Goal: Task Accomplishment & Management: Manage account settings

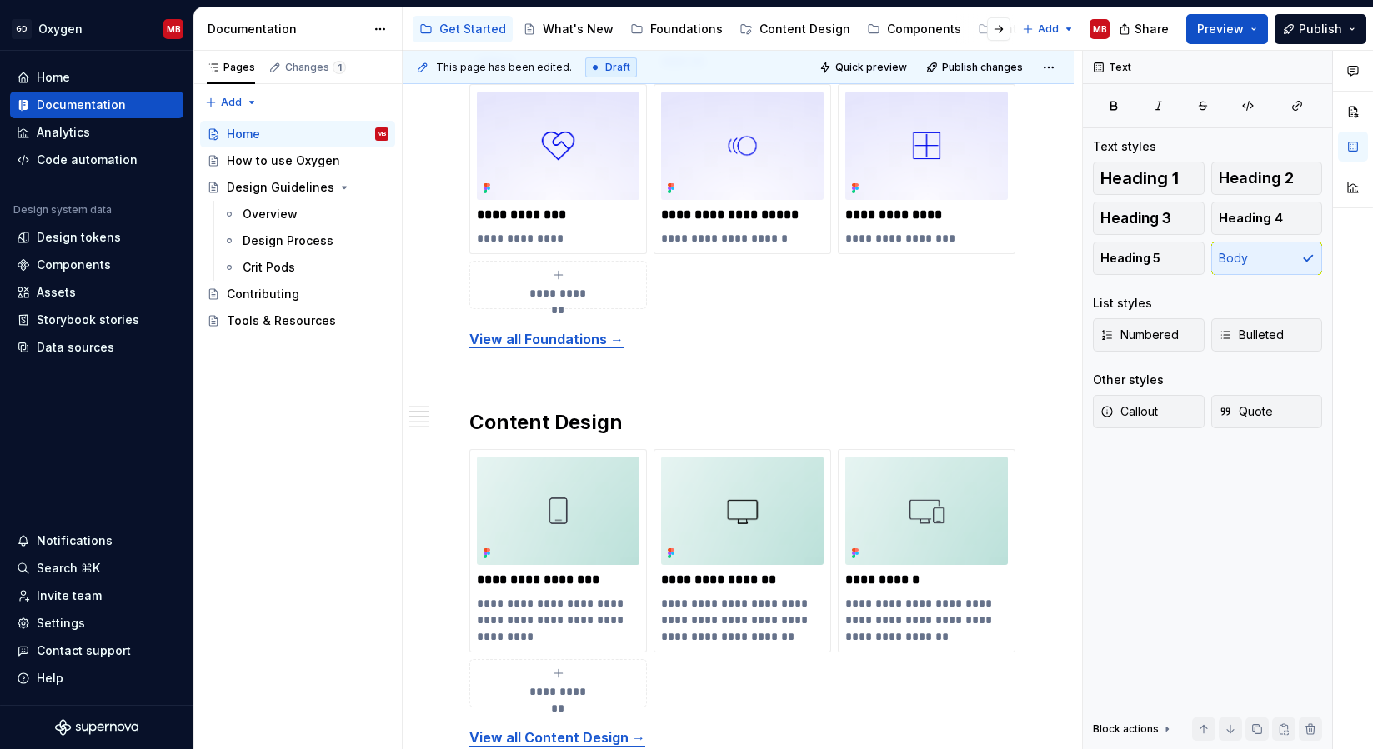
scroll to position [1173, 0]
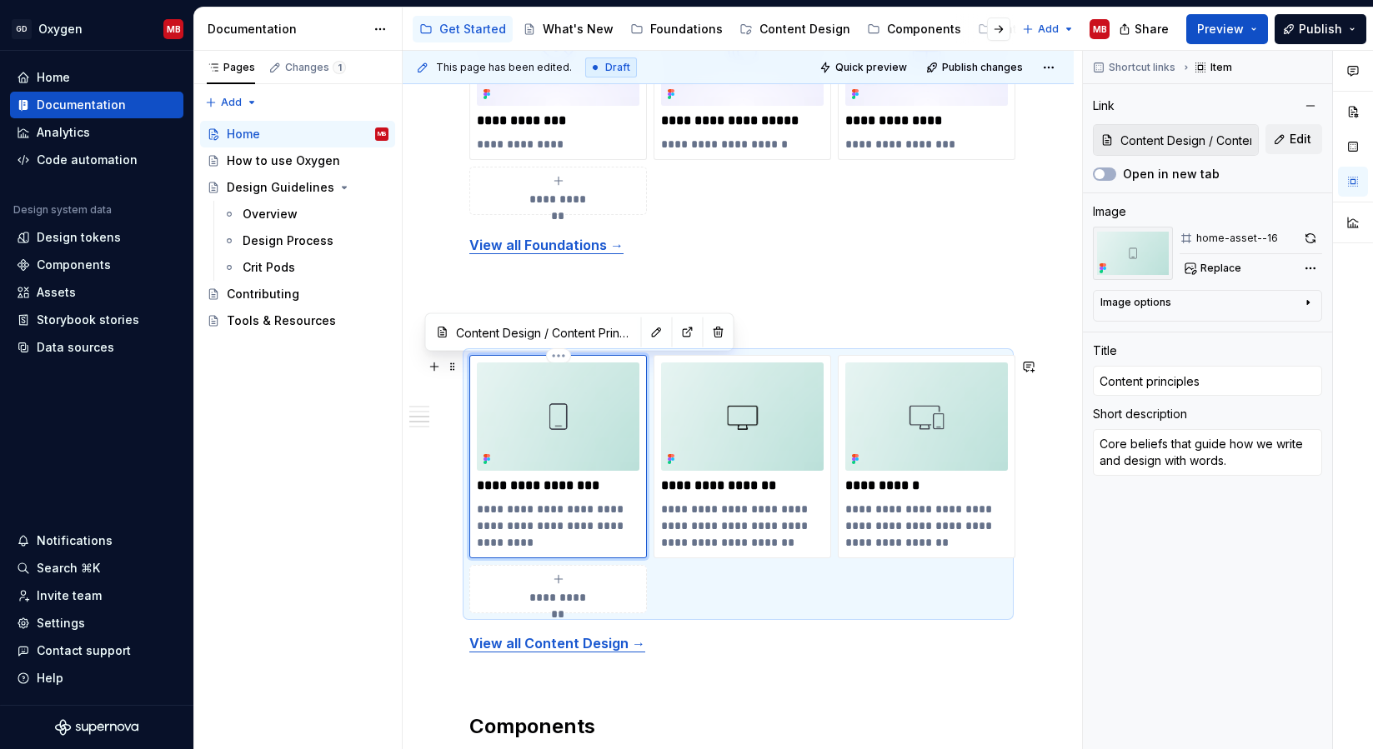
click at [579, 437] on img at bounding box center [558, 417] width 163 height 108
click at [1234, 265] on span "Replace" at bounding box center [1220, 268] width 41 height 13
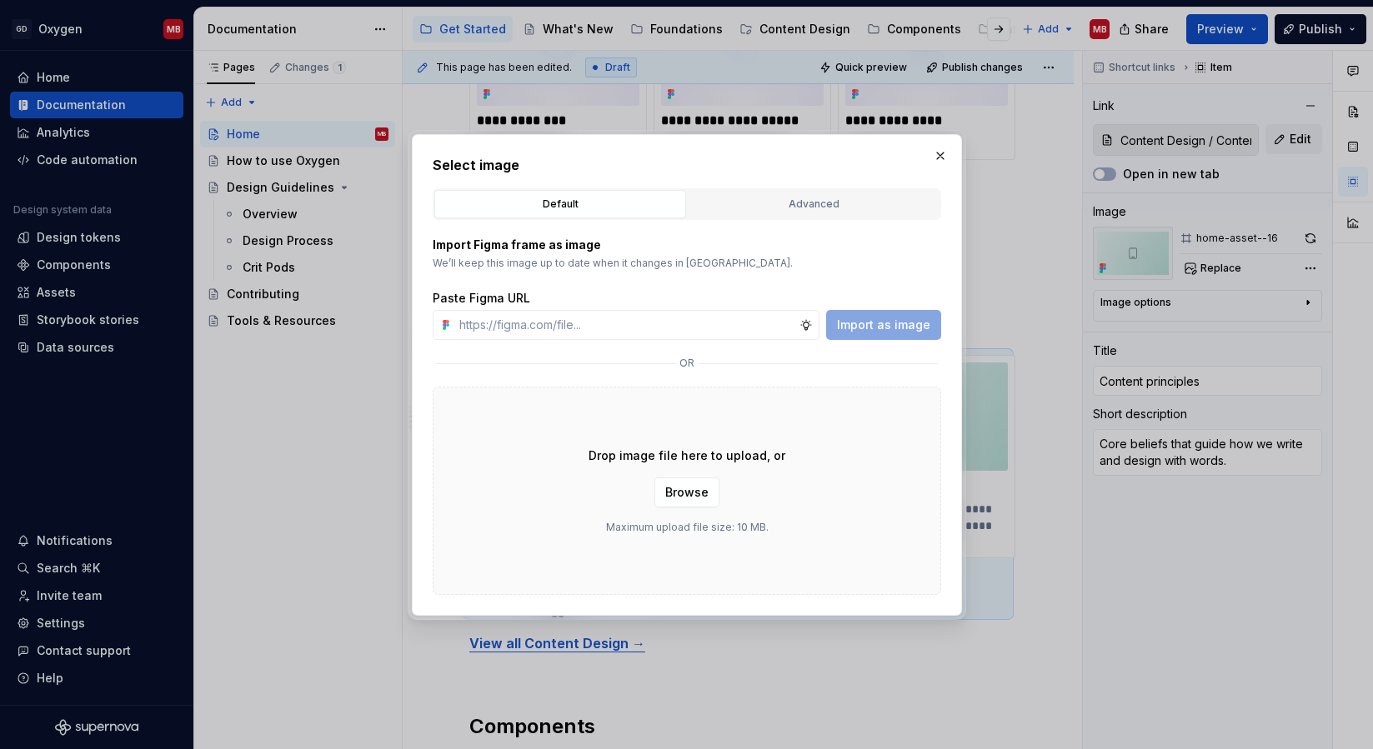
type textarea "*"
type input "[URL][DOMAIN_NAME]"
type textarea "*"
click at [659, 329] on input "[URL][DOMAIN_NAME]" at bounding box center [626, 325] width 347 height 30
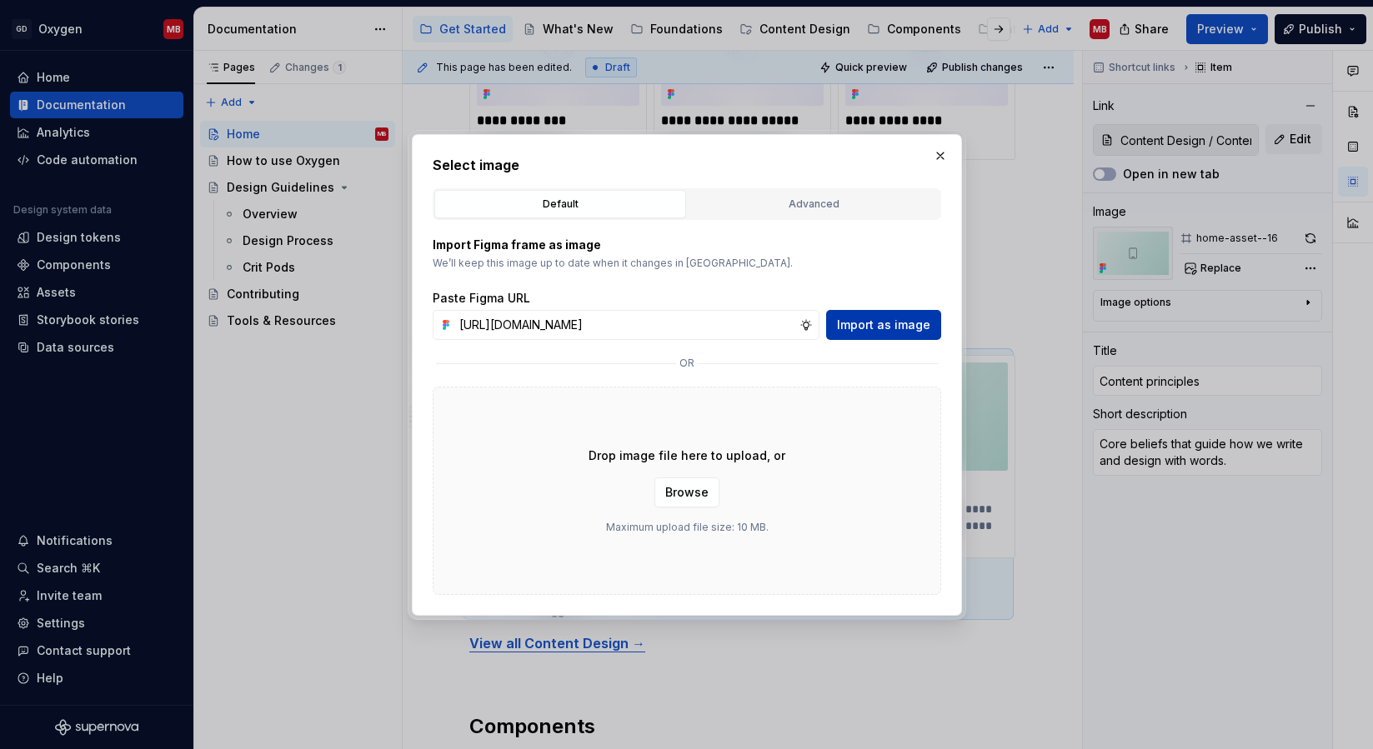
type input "[URL][DOMAIN_NAME]"
click at [879, 324] on span "Import as image" at bounding box center [883, 325] width 93 height 17
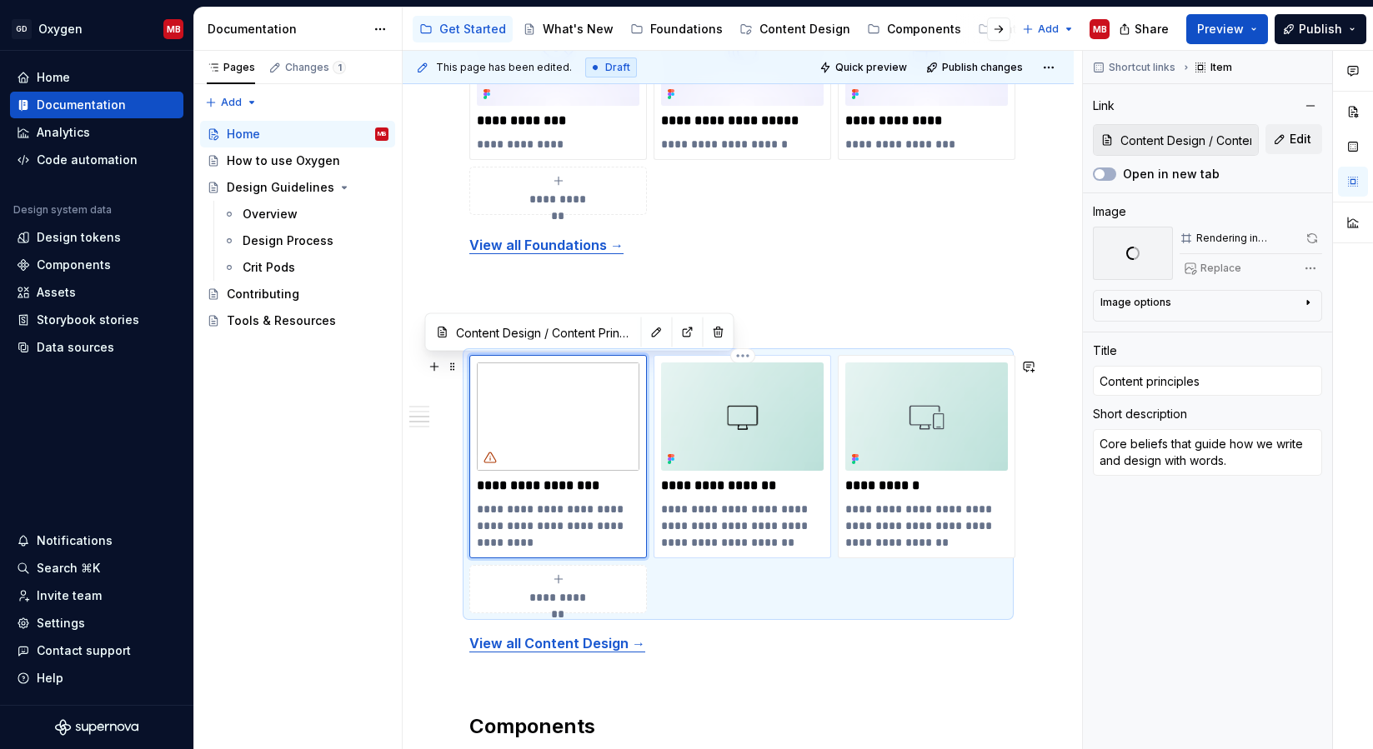
type textarea "*"
type input "Content Standards"
type input "Content standards"
type textarea "The rules for writing consistent, accessible, and user-friendly content."
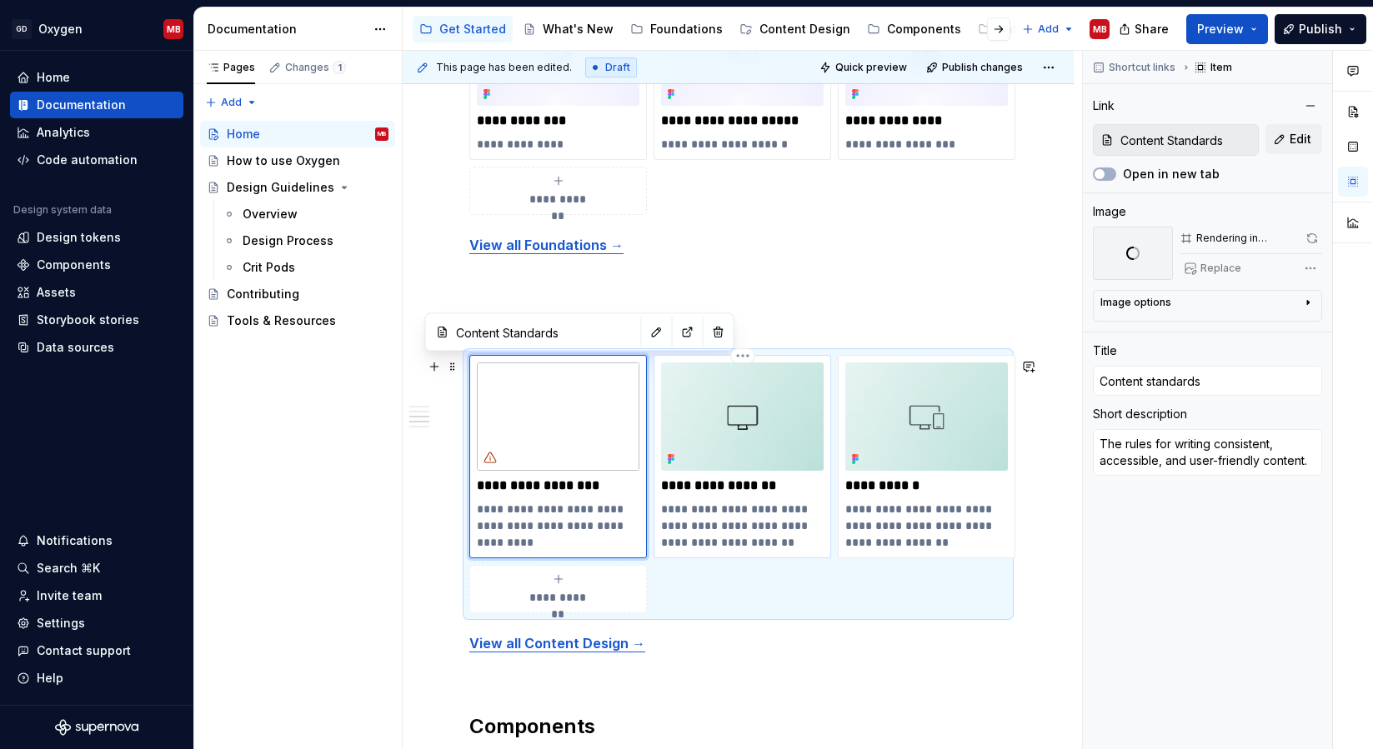
click at [717, 419] on img at bounding box center [742, 417] width 163 height 108
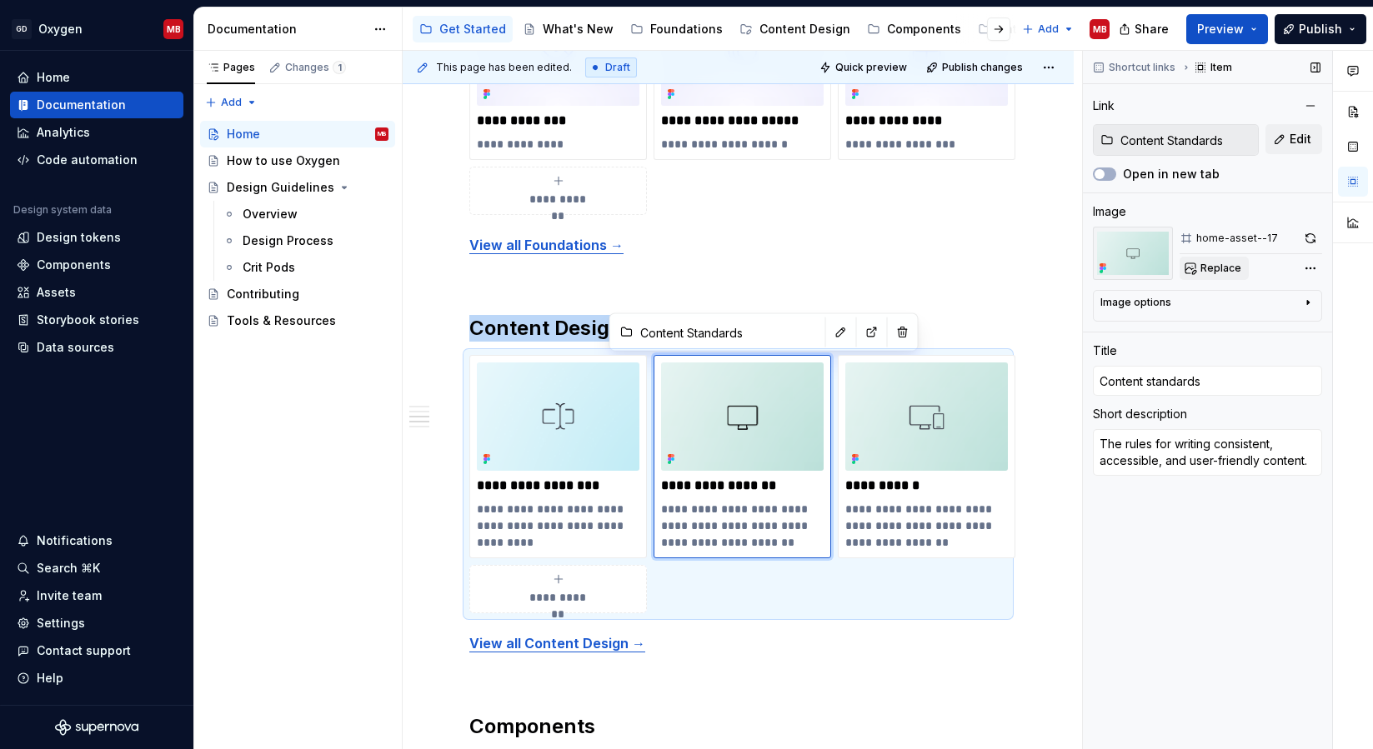
click at [1236, 269] on span "Replace" at bounding box center [1220, 268] width 41 height 13
type textarea "*"
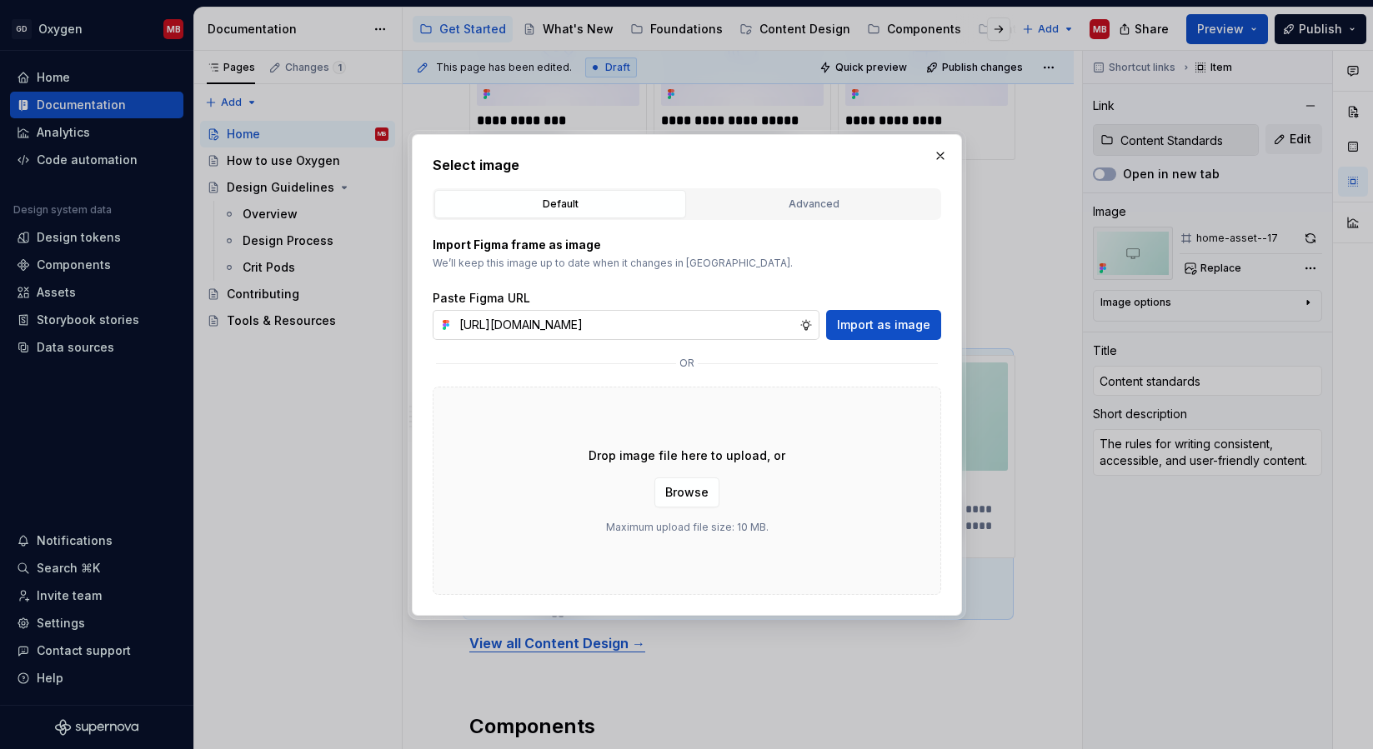
scroll to position [0, 591]
click at [670, 323] on input "[URL][DOMAIN_NAME]" at bounding box center [626, 325] width 347 height 30
type input "[URL][DOMAIN_NAME]"
click at [914, 323] on span "Import as image" at bounding box center [883, 325] width 93 height 17
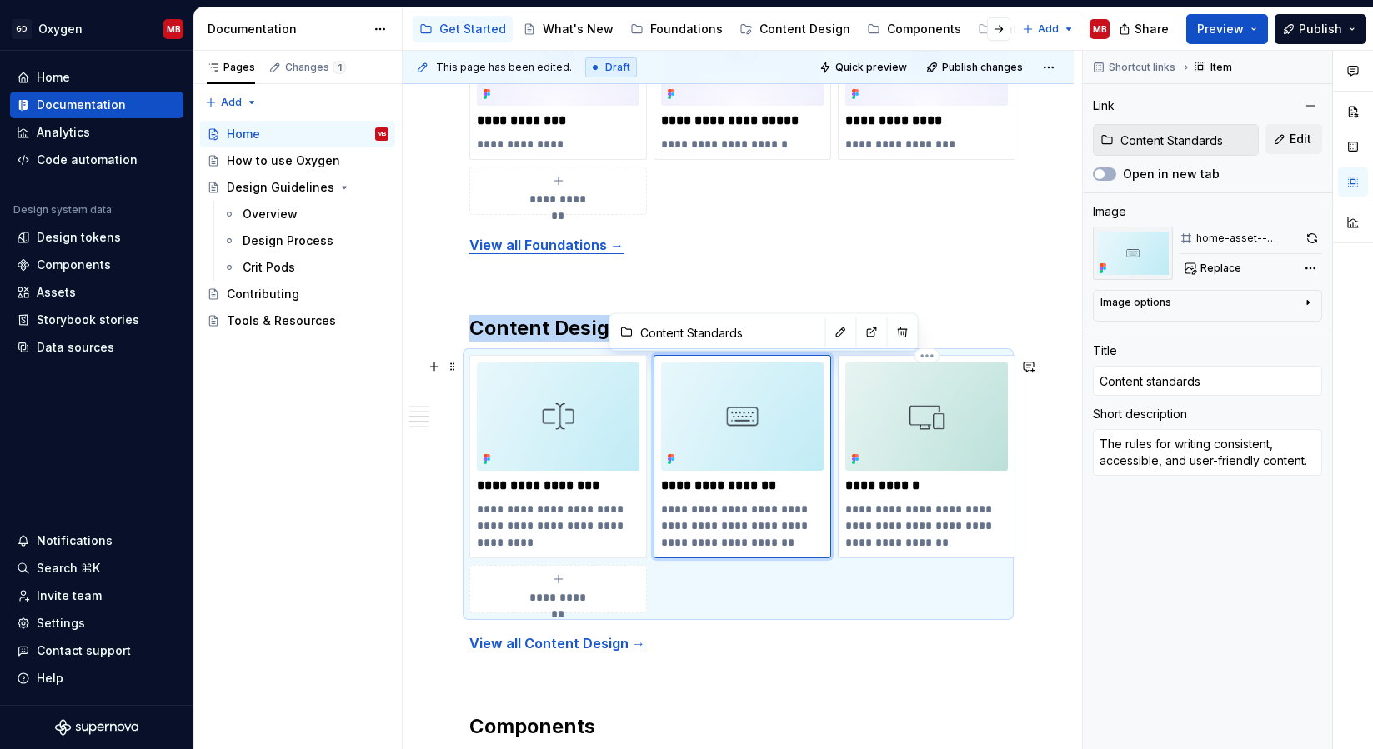
type textarea "*"
type input "Brand voice"
type textarea "Voice and tone guidance that keeps each brand clear and consistent."
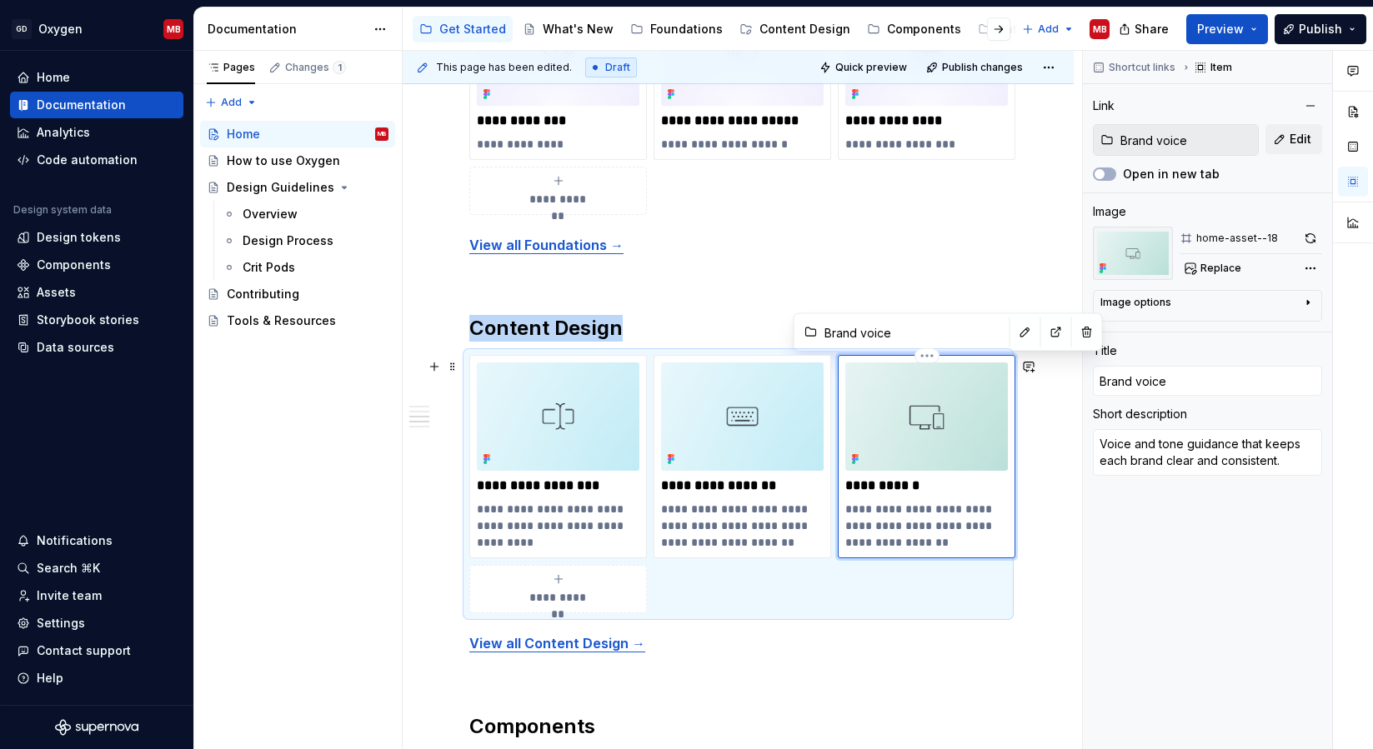
click at [931, 412] on img at bounding box center [926, 417] width 163 height 108
click at [1014, 334] on button "button" at bounding box center [1025, 332] width 23 height 23
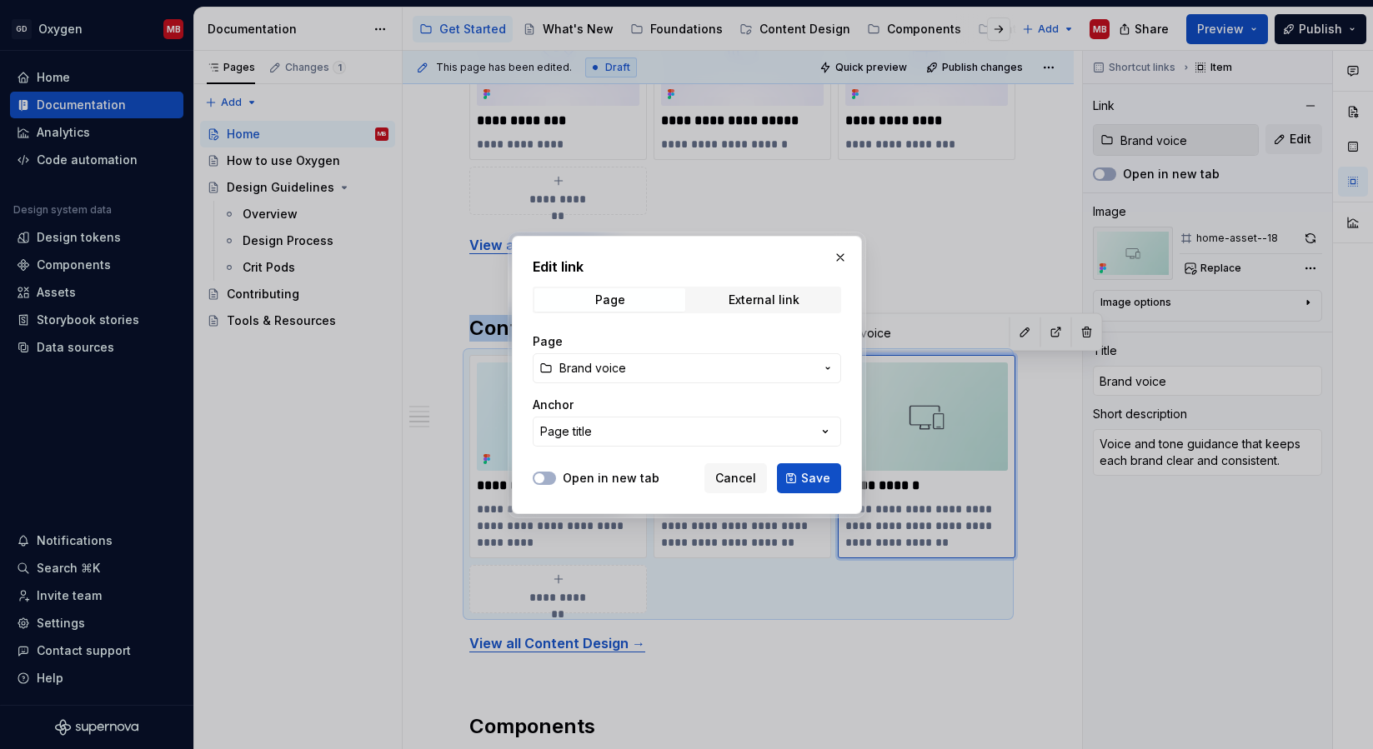
click at [834, 255] on button "button" at bounding box center [840, 257] width 23 height 23
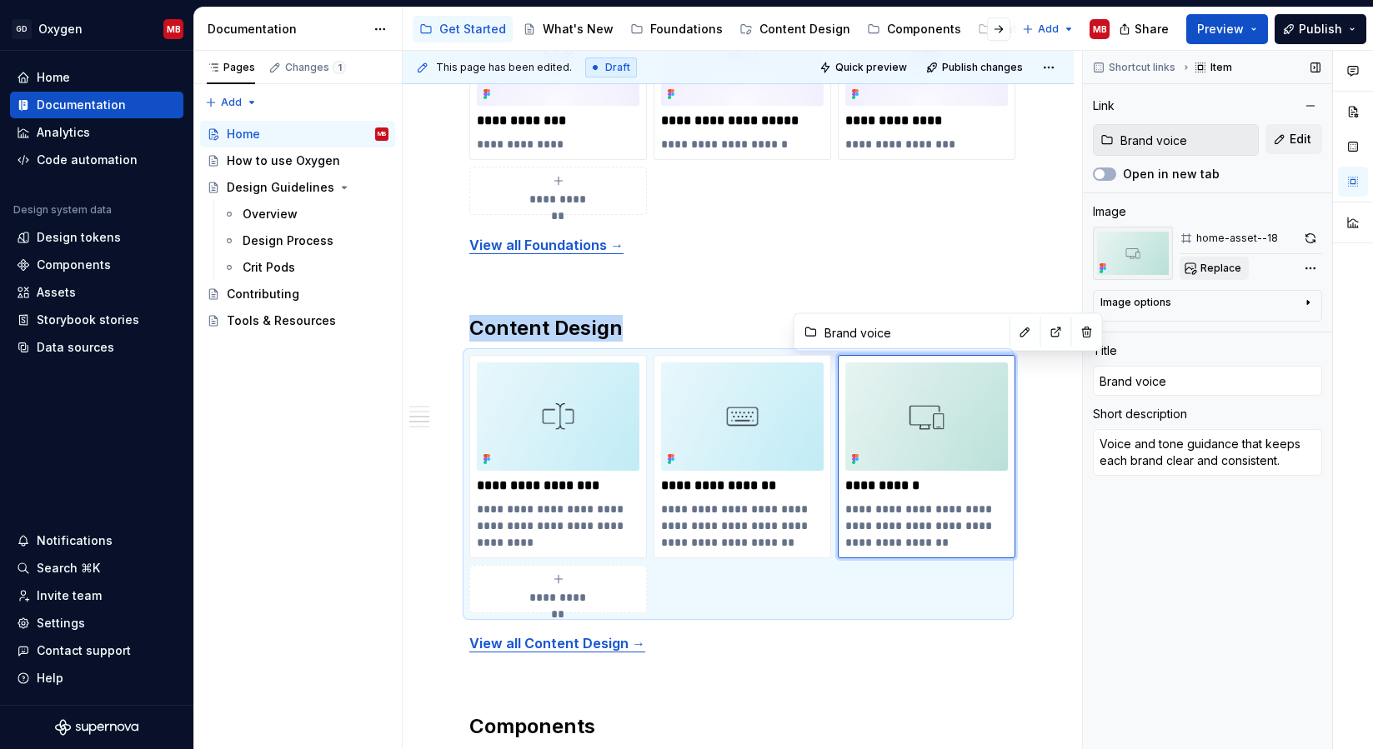
click at [1229, 263] on span "Replace" at bounding box center [1220, 268] width 41 height 13
type textarea "*"
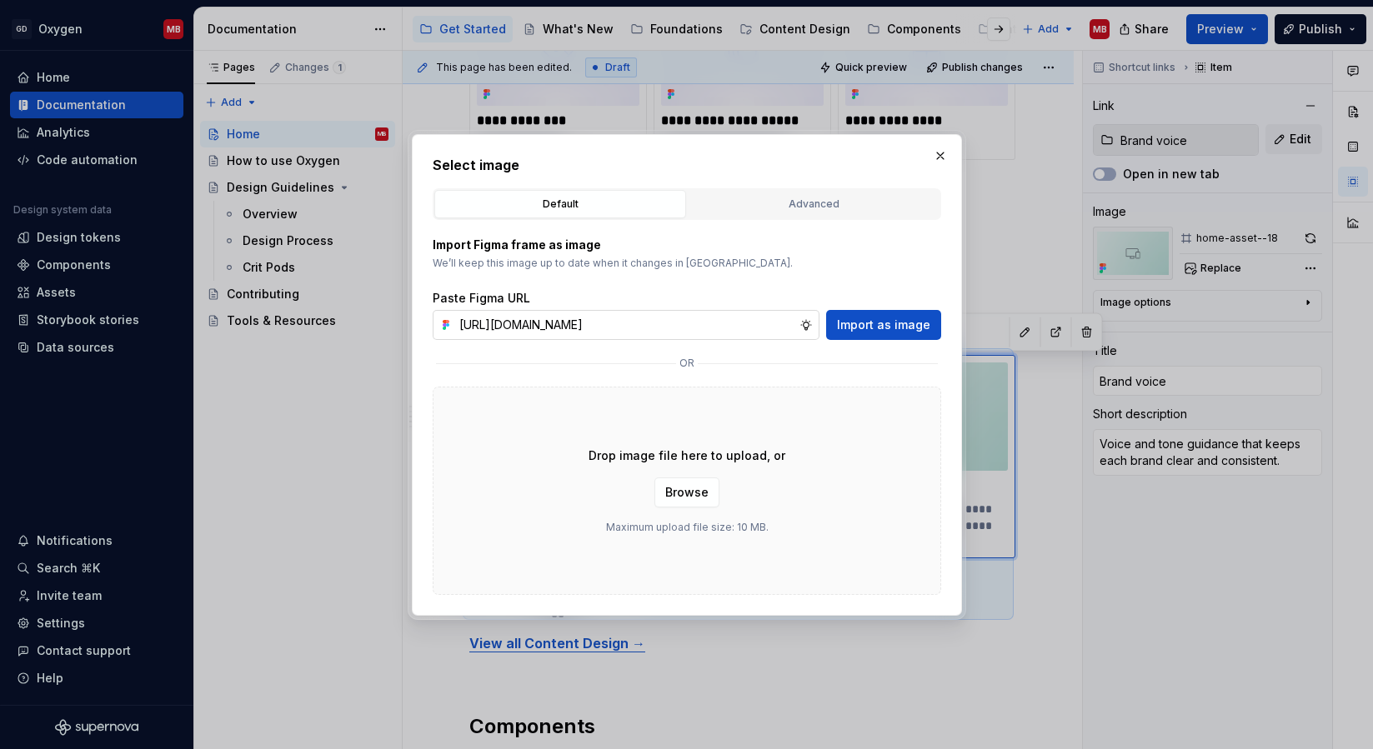
scroll to position [0, 588]
click at [685, 318] on input "[URL][DOMAIN_NAME]" at bounding box center [626, 325] width 347 height 30
type input "[URL][DOMAIN_NAME]"
click at [860, 315] on button "Import as image" at bounding box center [883, 325] width 115 height 30
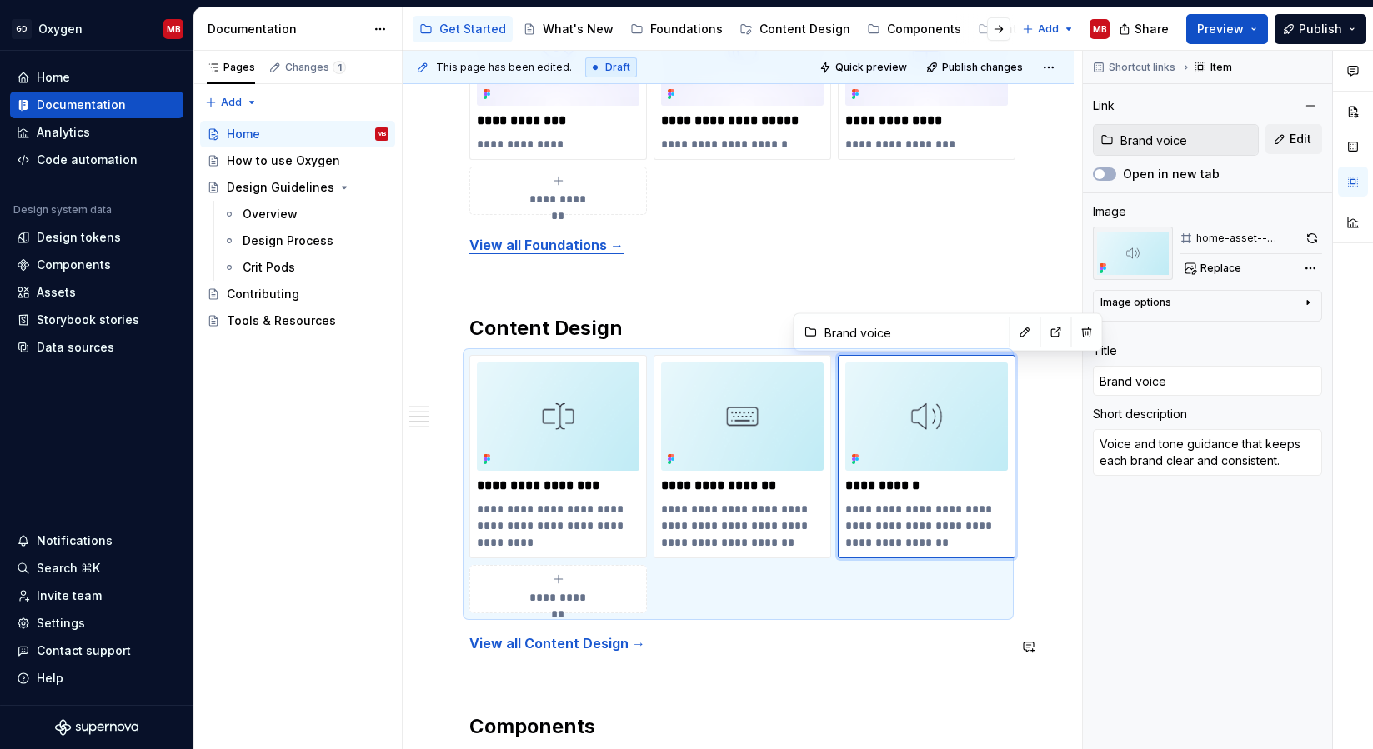
click at [986, 664] on div "**********" at bounding box center [738, 371] width 538 height 2438
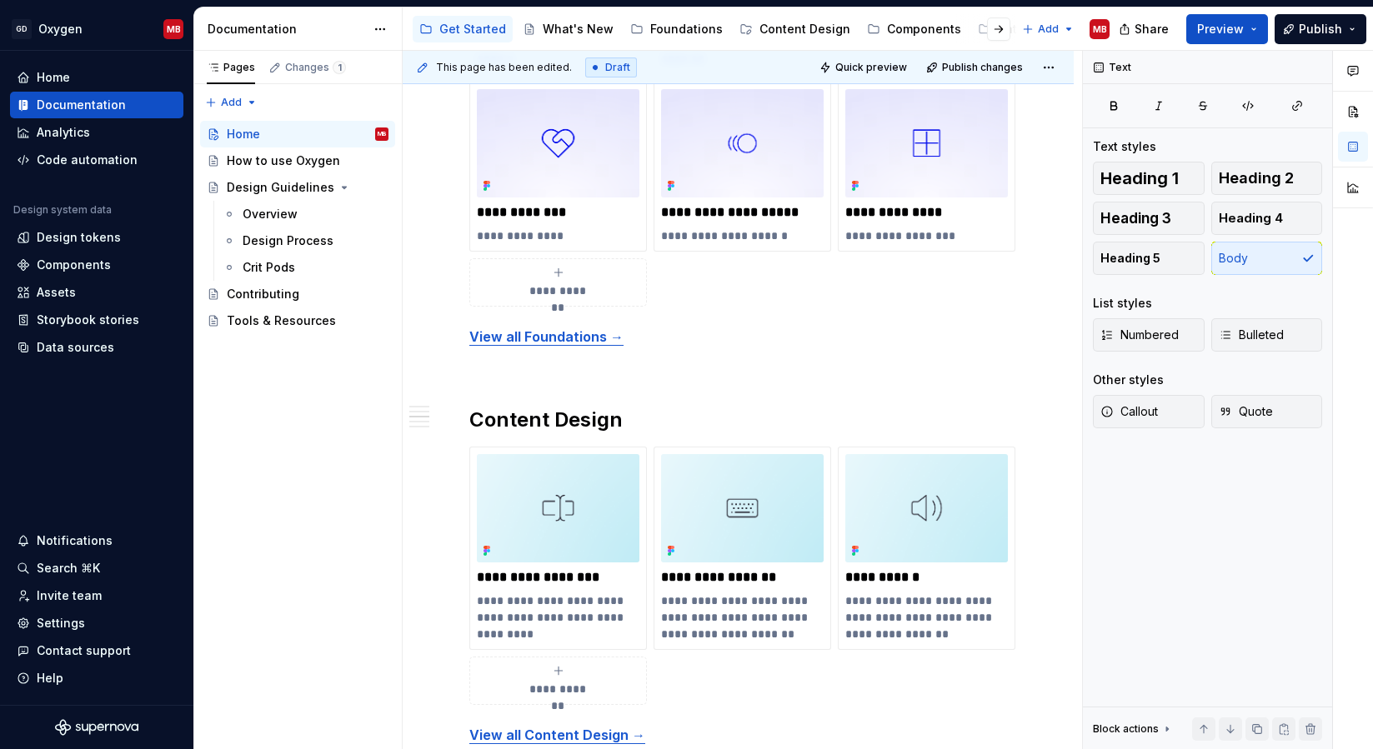
scroll to position [1067, 0]
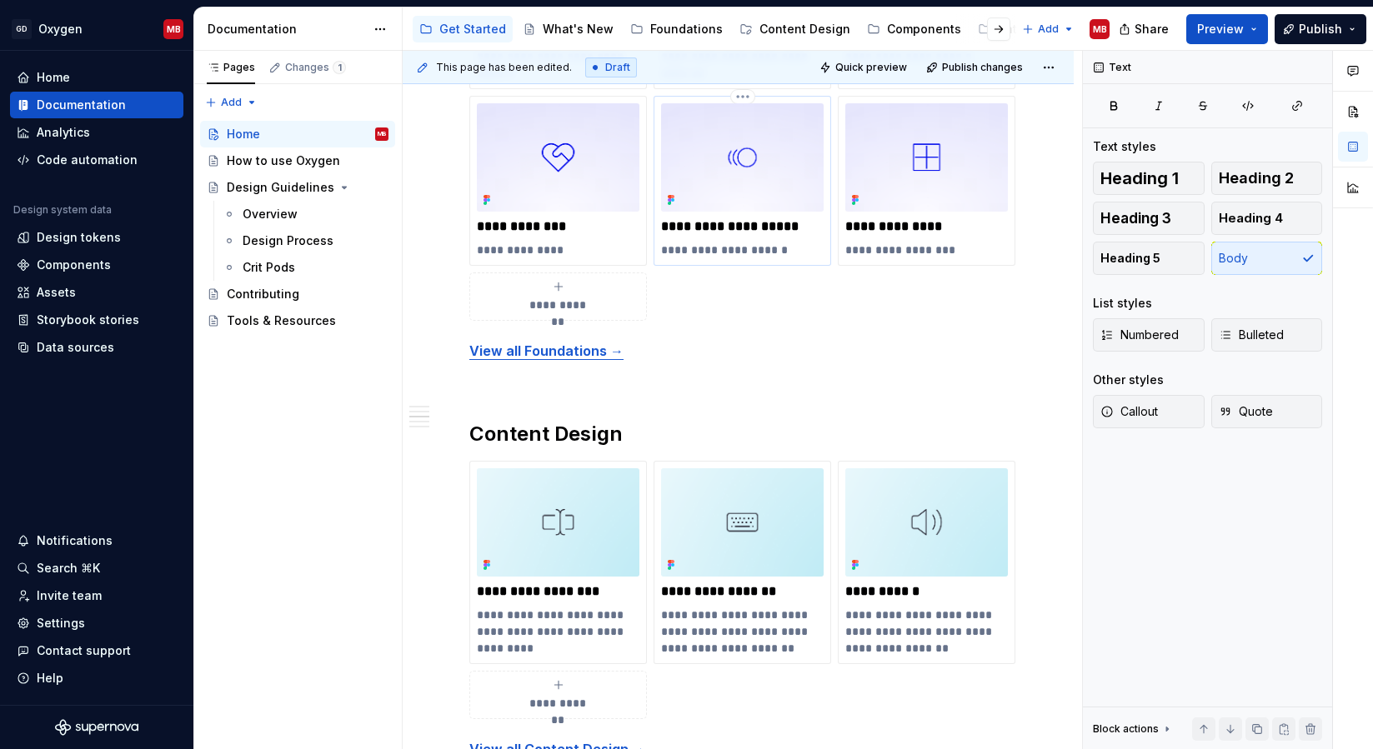
click at [747, 253] on p "**********" at bounding box center [742, 250] width 163 height 17
type textarea "*"
click at [747, 253] on p "**********" at bounding box center [742, 250] width 163 height 17
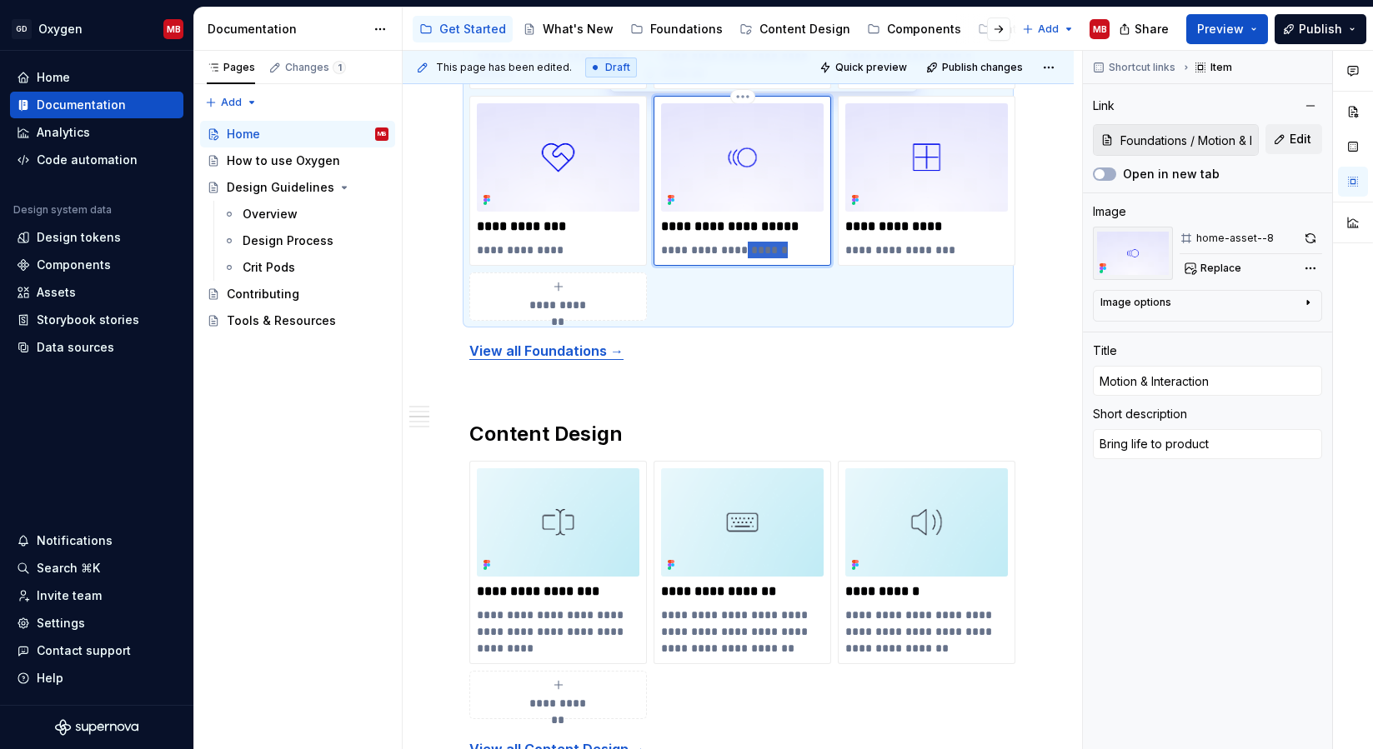
type textarea "*"
type textarea "Bring life to U"
type textarea "*"
type textarea "Bring life to UI"
click at [776, 355] on p "View all Foundations →" at bounding box center [738, 351] width 538 height 20
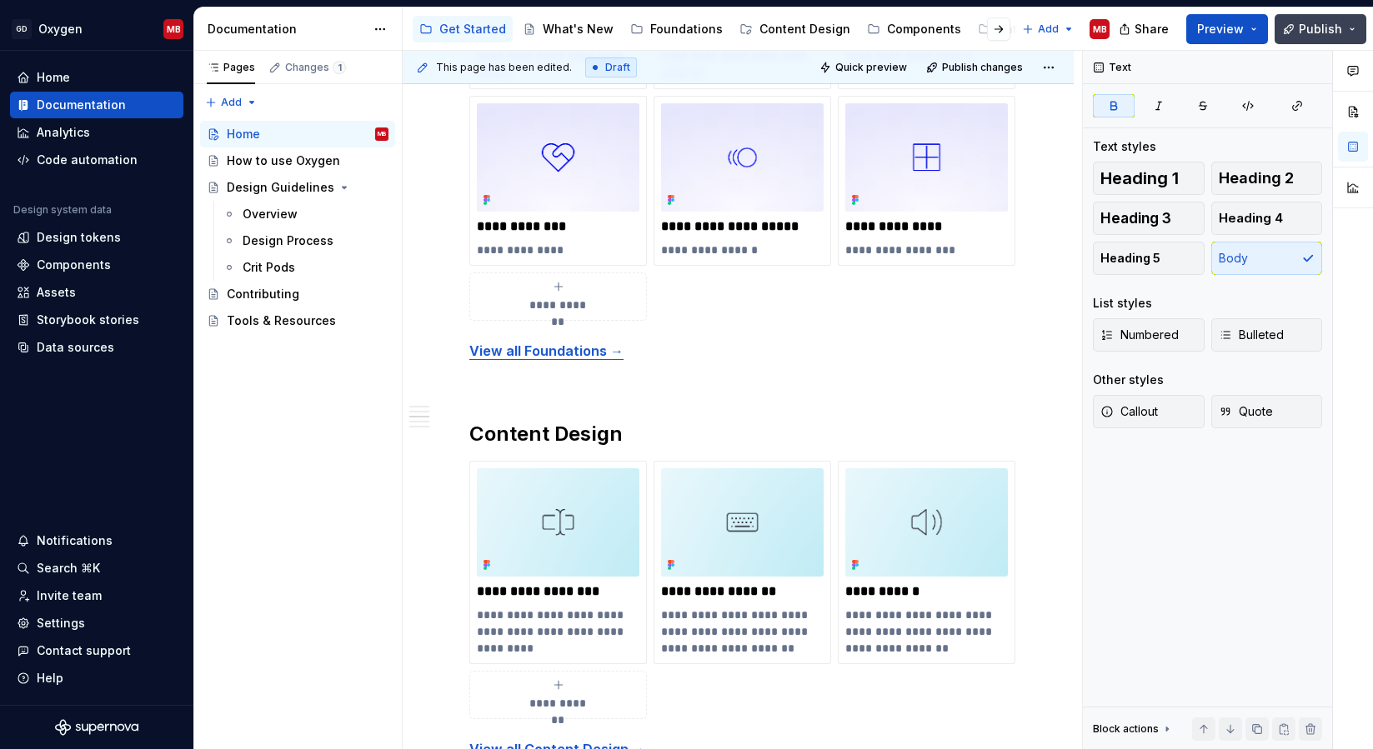
click at [1319, 24] on span "Publish" at bounding box center [1320, 29] width 43 height 17
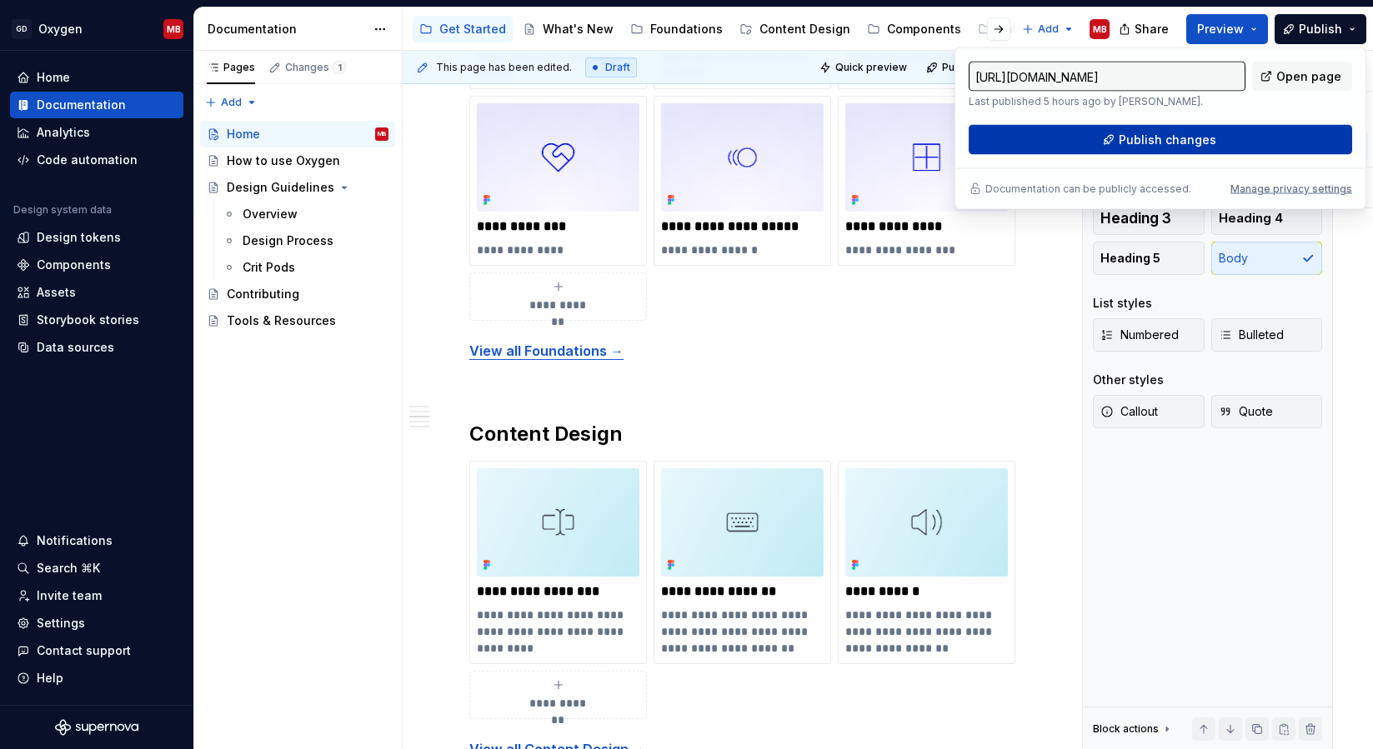
click at [1115, 142] on button "Publish changes" at bounding box center [1160, 140] width 383 height 30
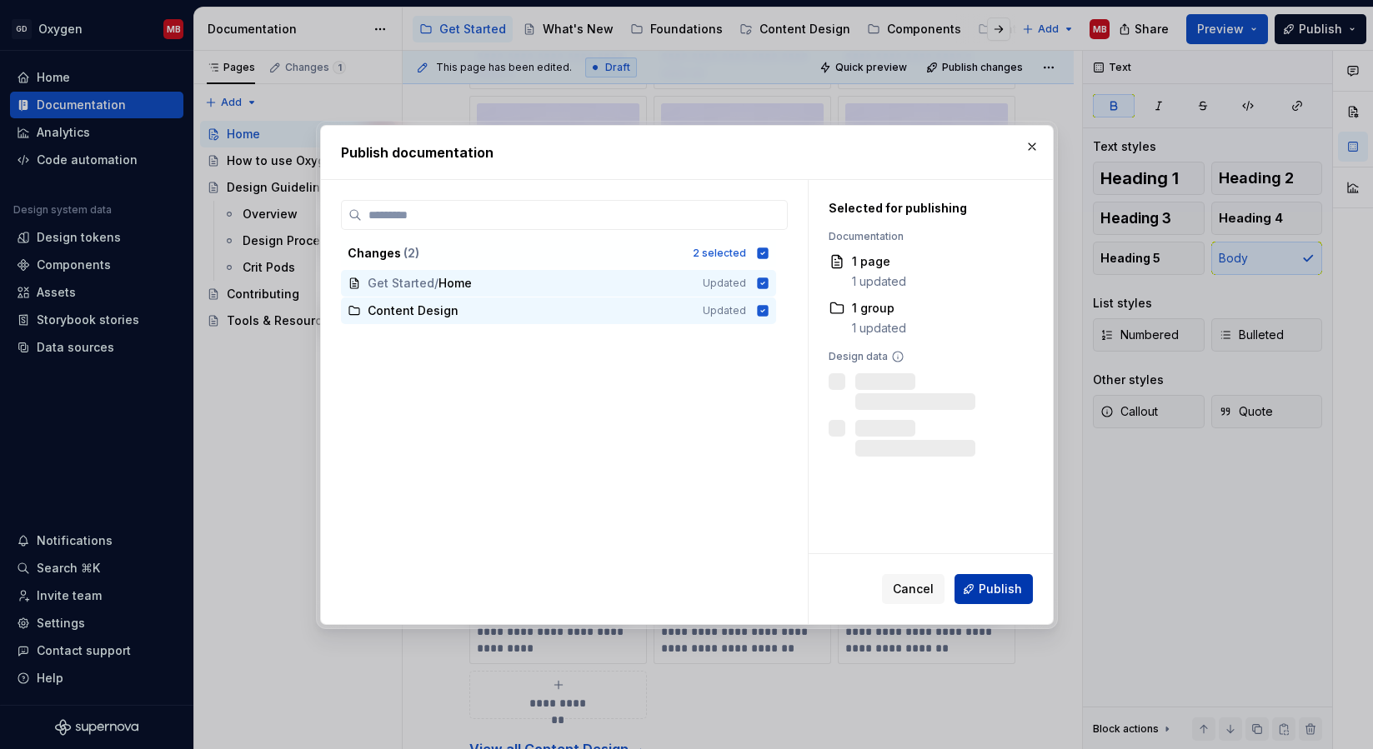
click at [998, 584] on span "Publish" at bounding box center [1000, 589] width 43 height 17
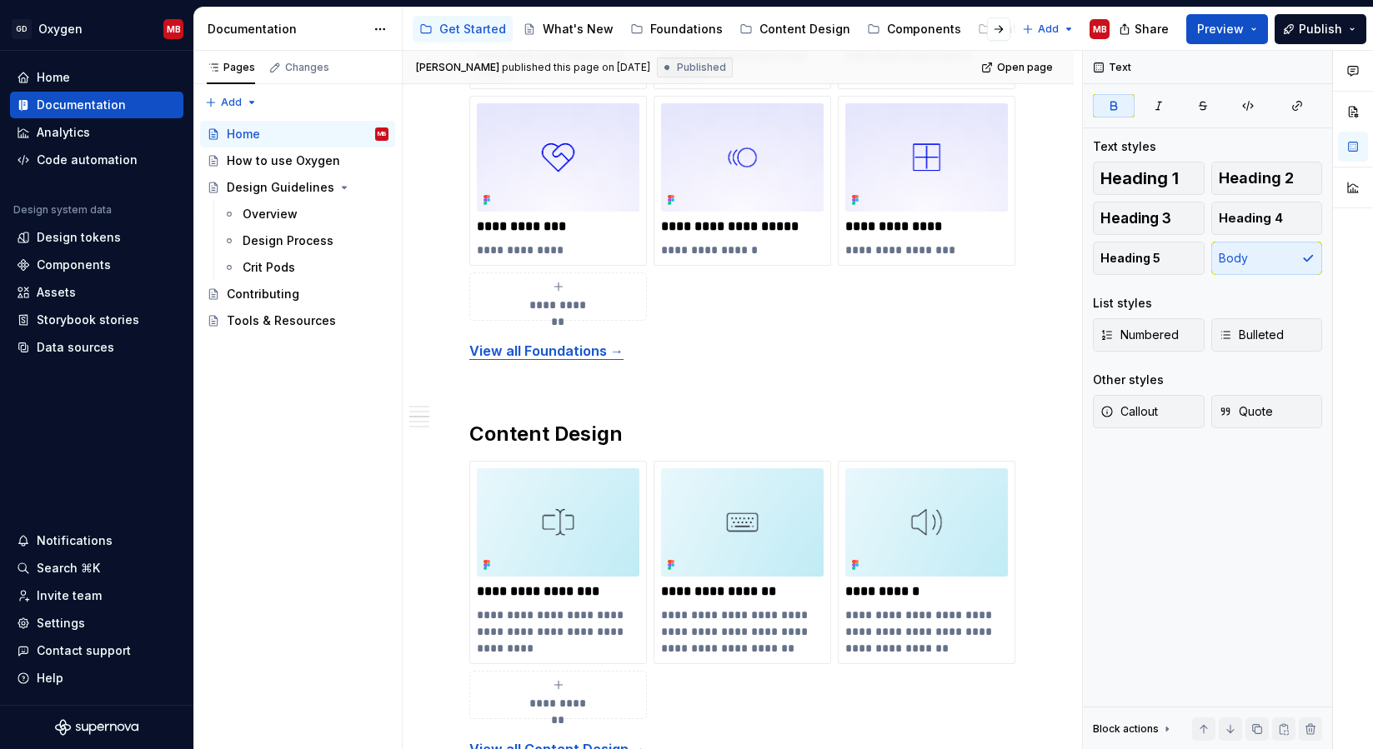
type textarea "*"
click at [61, 621] on div "Settings" at bounding box center [61, 623] width 48 height 17
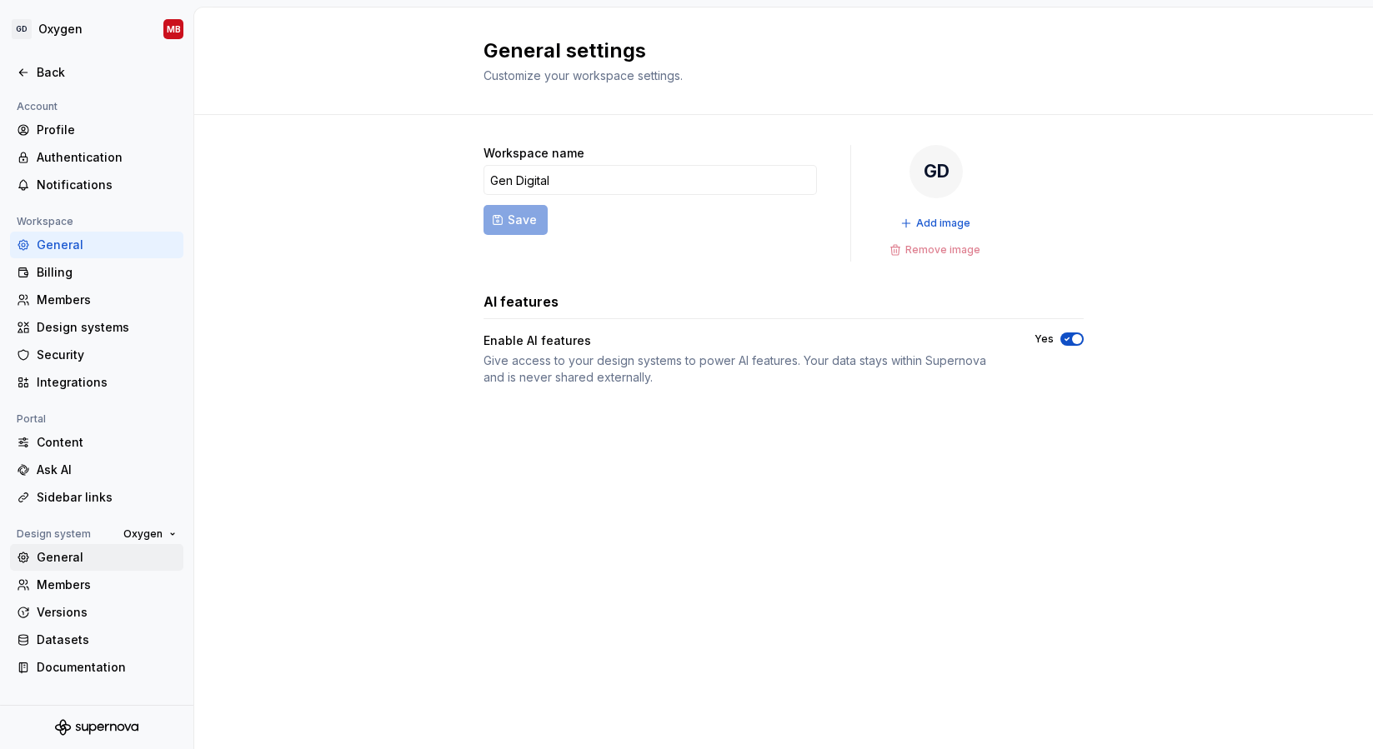
click at [58, 563] on div "General" at bounding box center [107, 557] width 140 height 17
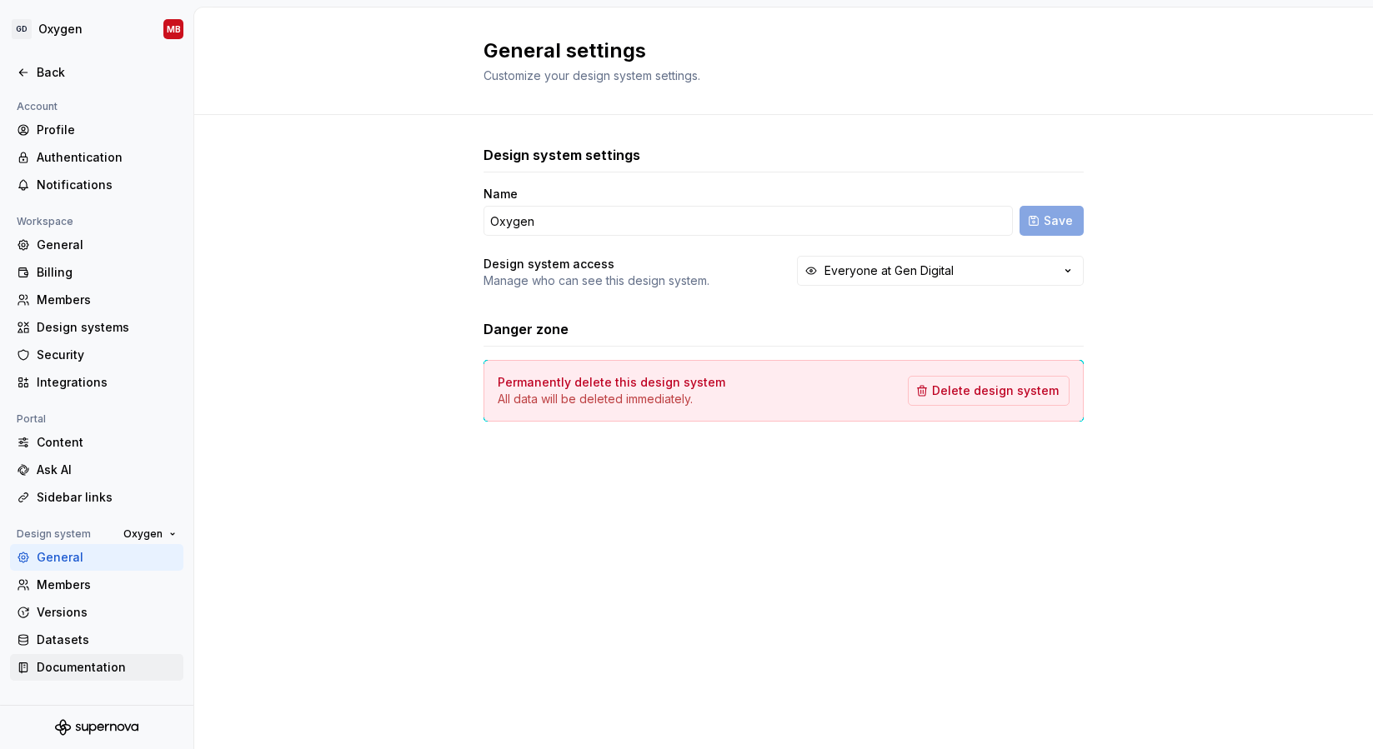
click at [63, 669] on div "Documentation" at bounding box center [107, 667] width 140 height 17
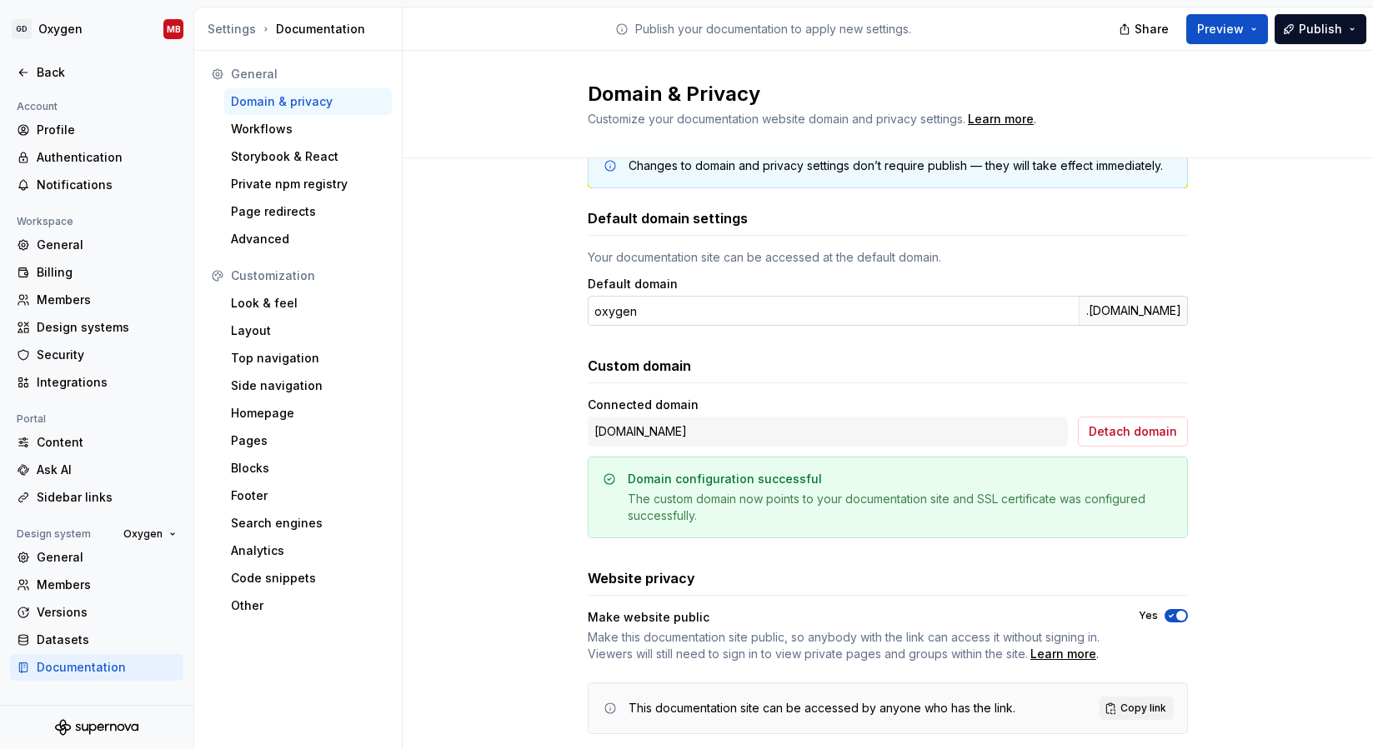
scroll to position [53, 0]
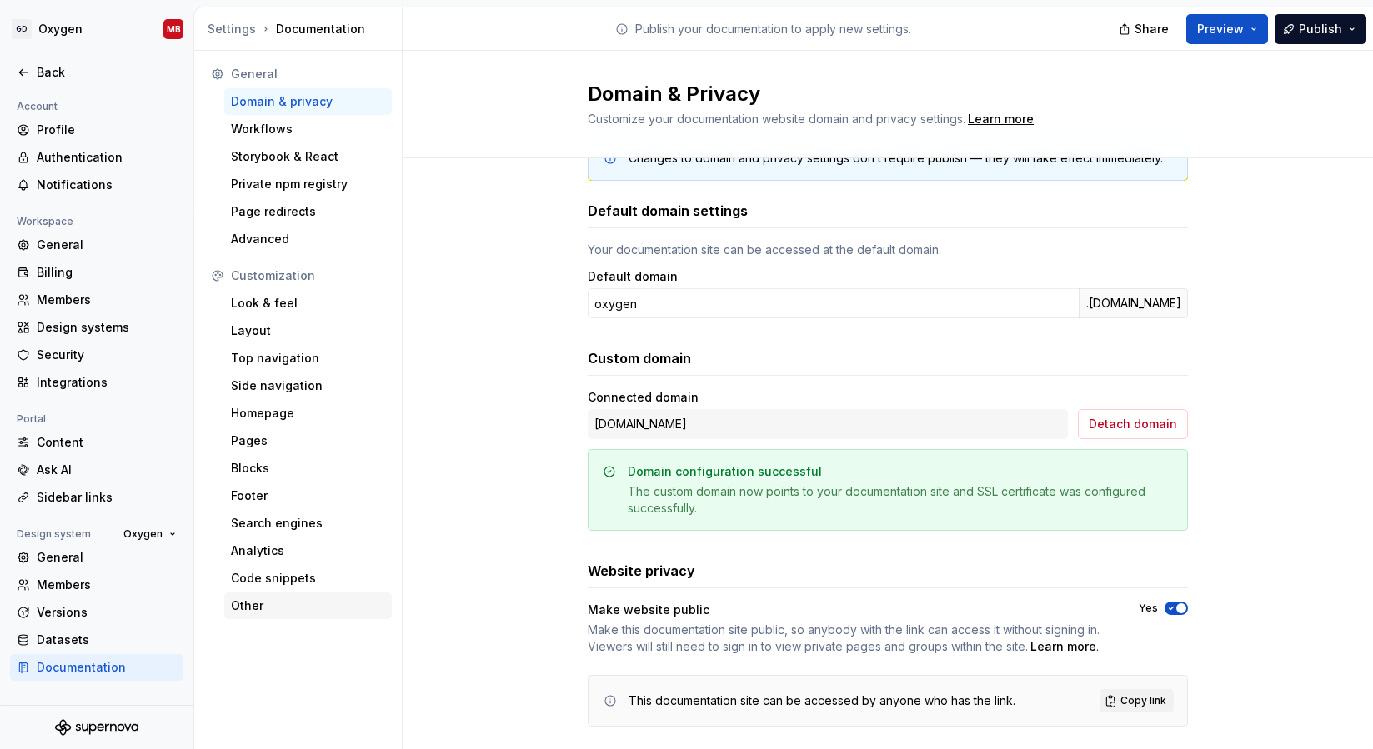
click at [290, 599] on div "Other" at bounding box center [308, 606] width 154 height 17
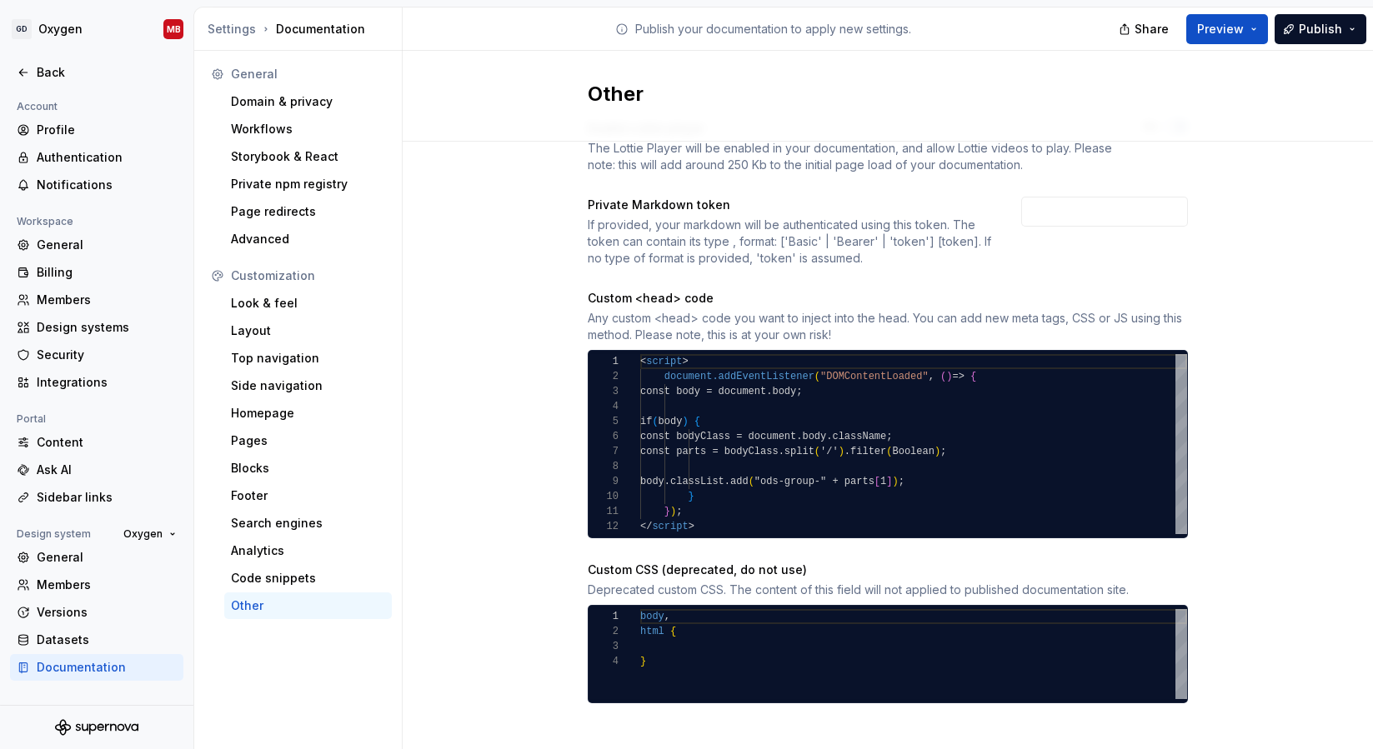
scroll to position [62, 0]
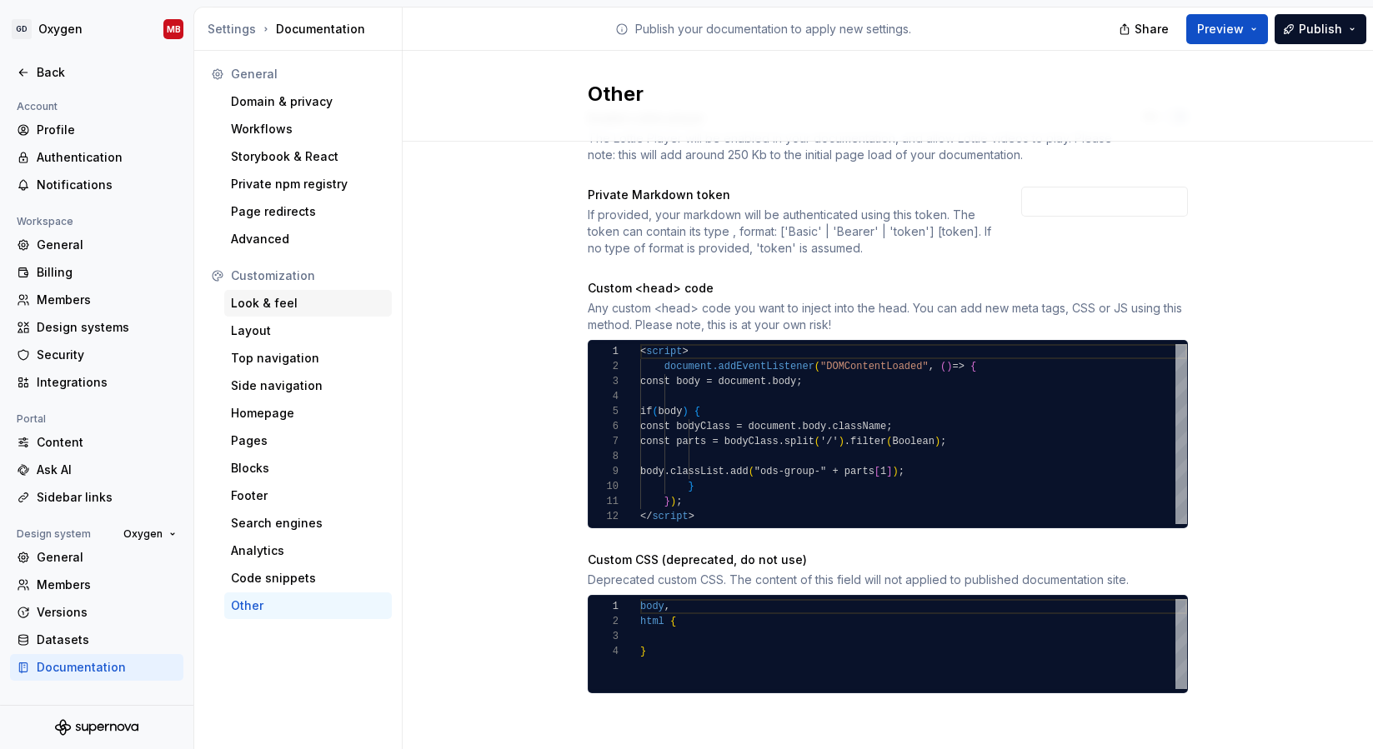
click at [279, 302] on div "Look & feel" at bounding box center [308, 303] width 154 height 17
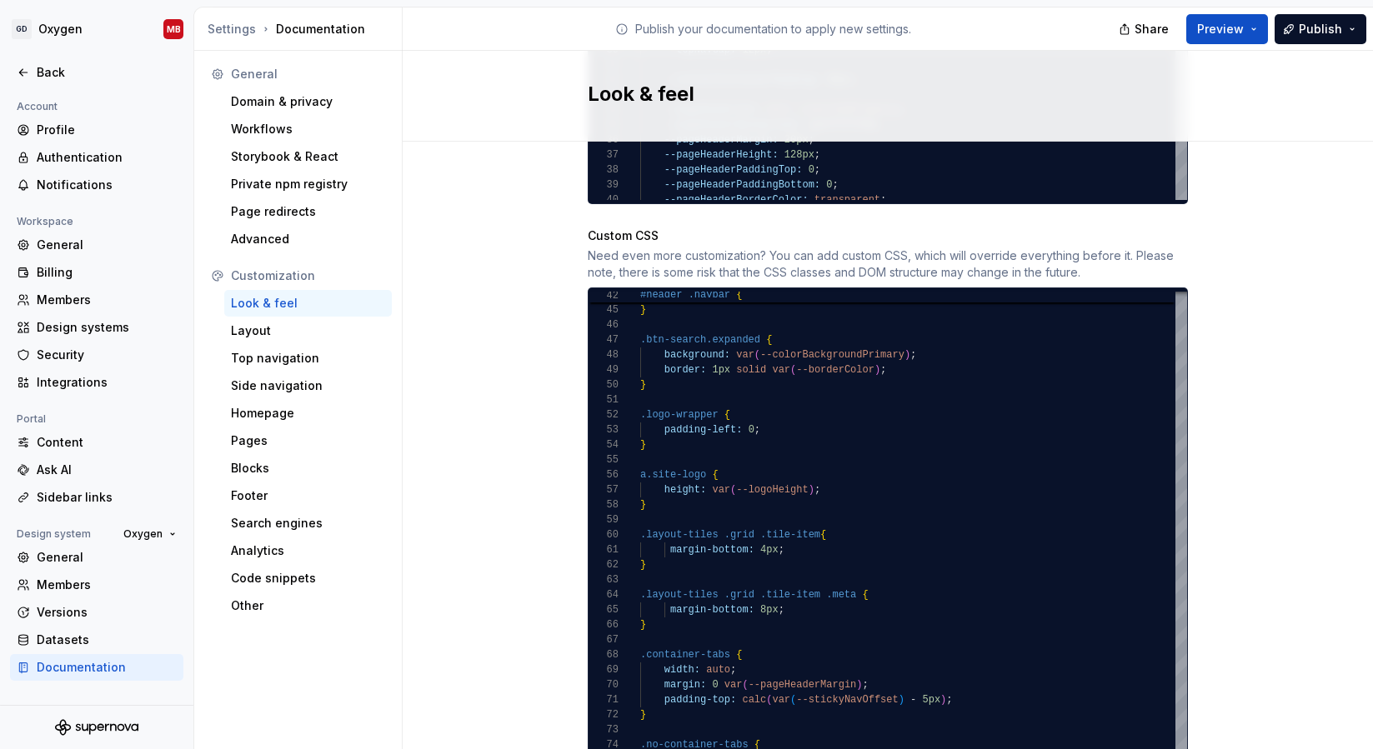
scroll to position [1626, 0]
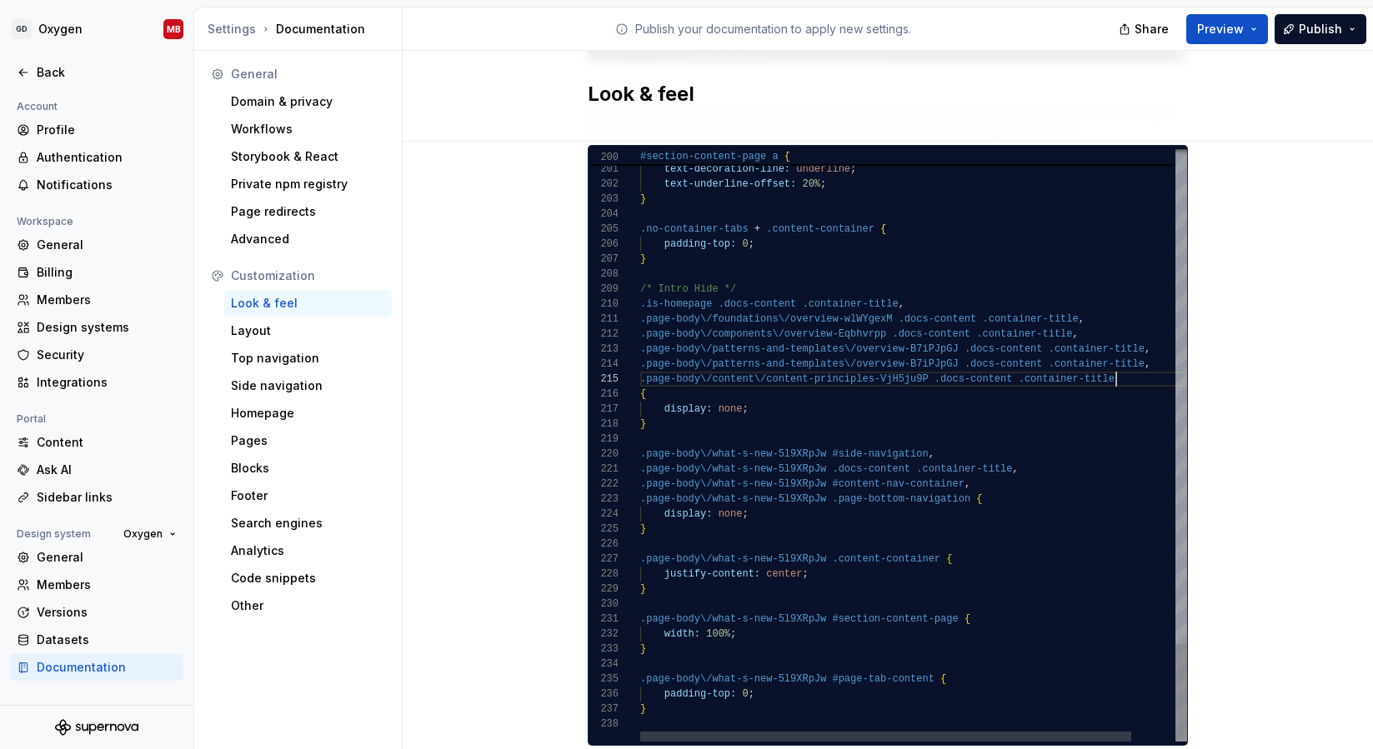
drag, startPoint x: 1121, startPoint y: 363, endPoint x: 1133, endPoint y: 380, distance: 20.4
click at [1121, 372] on div ".page-body\/content\/content-principles-VjH5ju9P .docs-content .container-title" at bounding box center [937, 379] width 595 height 15
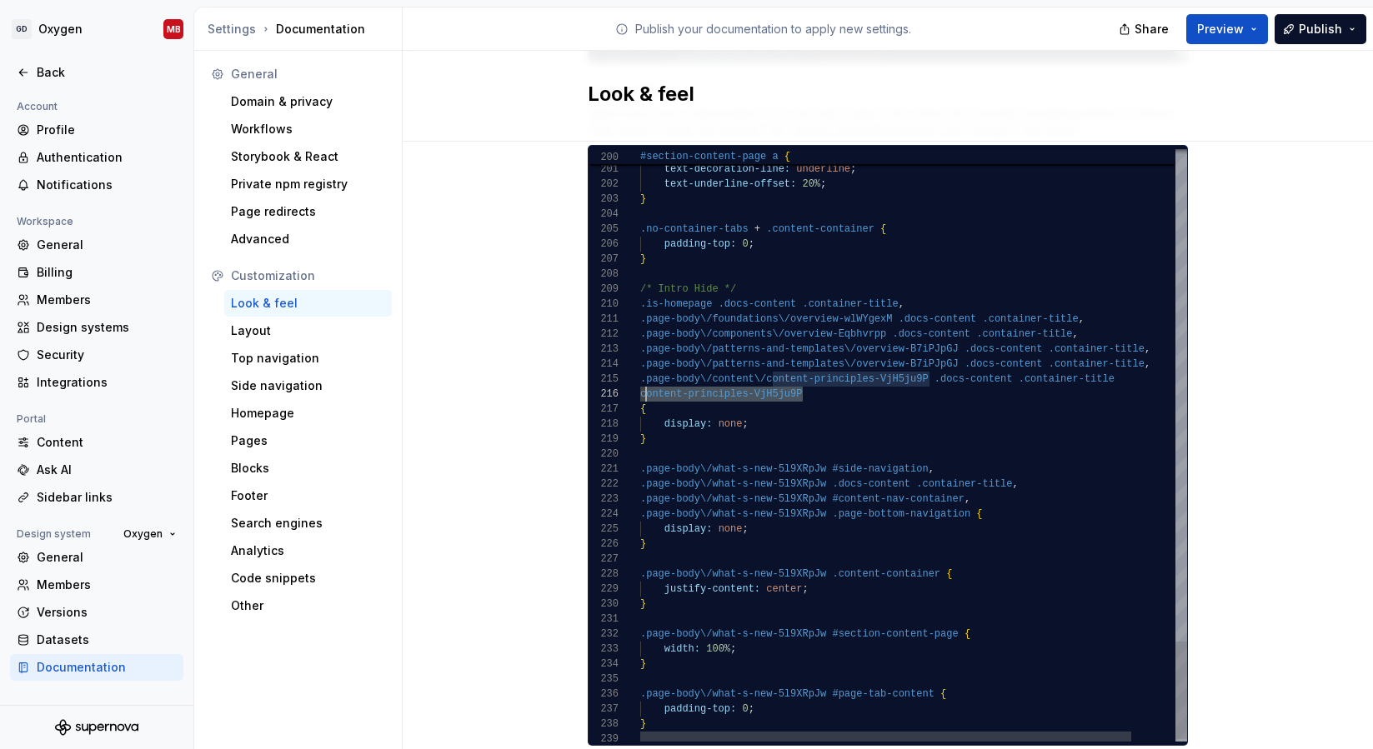
scroll to position [75, 0]
drag, startPoint x: 811, startPoint y: 379, endPoint x: 629, endPoint y: 381, distance: 181.7
click at [629, 381] on div "200 201 202 203 204 205 206 207 208 209 210 211 212 213 214 215 217 218 219 220…" at bounding box center [888, 445] width 599 height 593
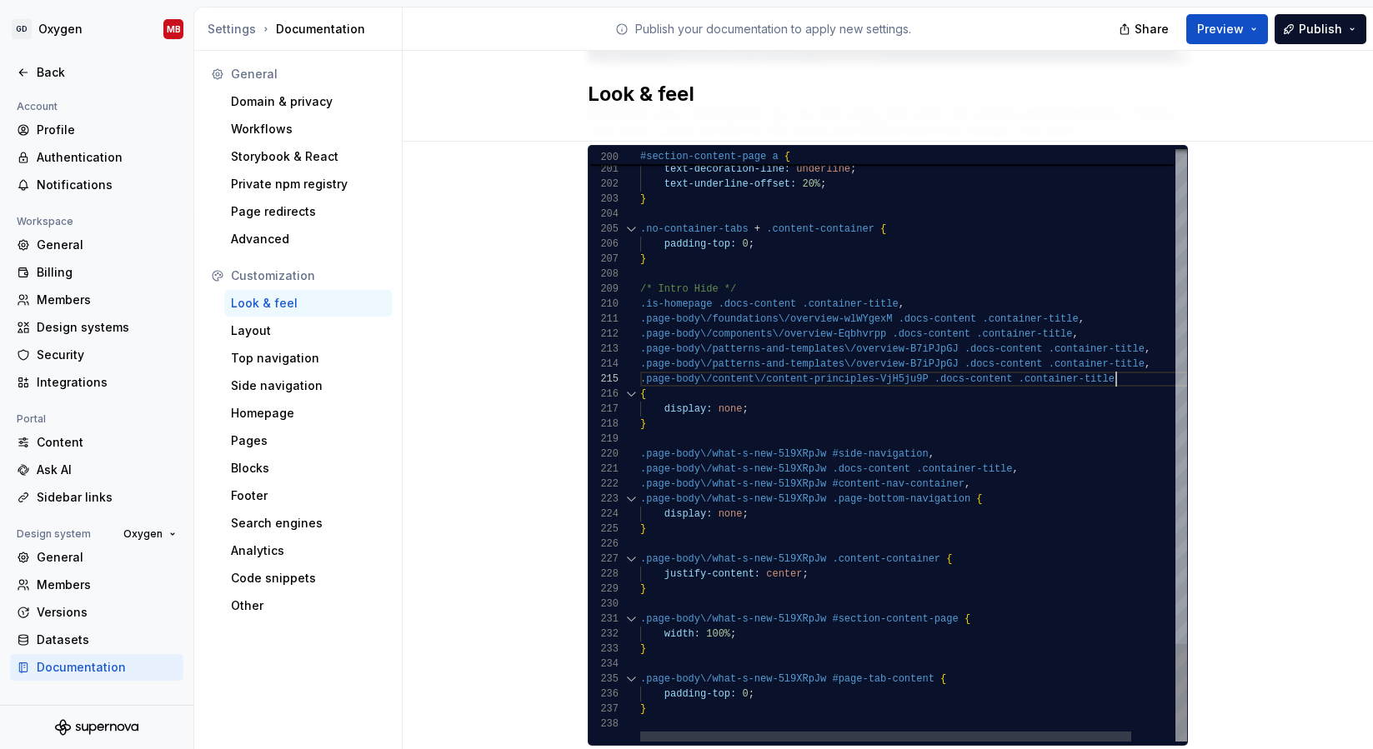
scroll to position [60, 476]
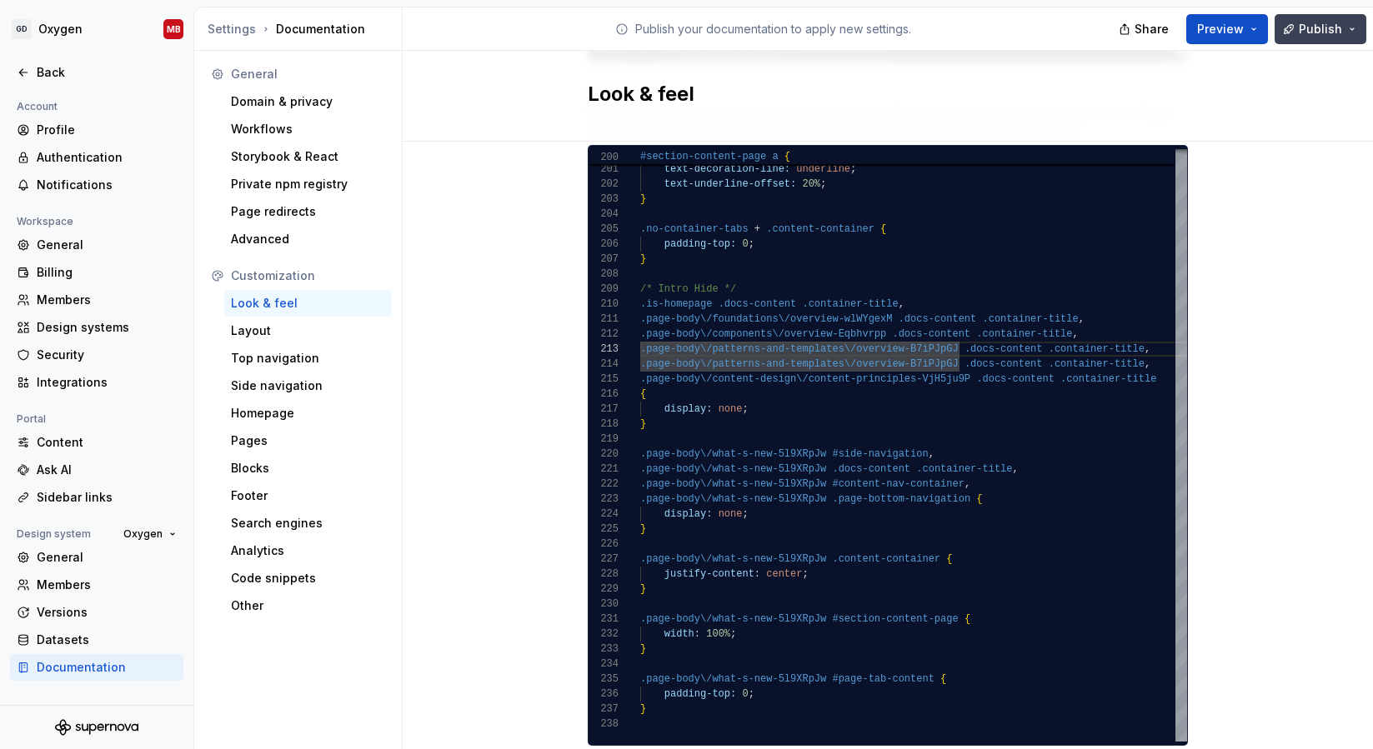
type textarea "**********"
click at [1298, 33] on button "Publish" at bounding box center [1321, 29] width 92 height 30
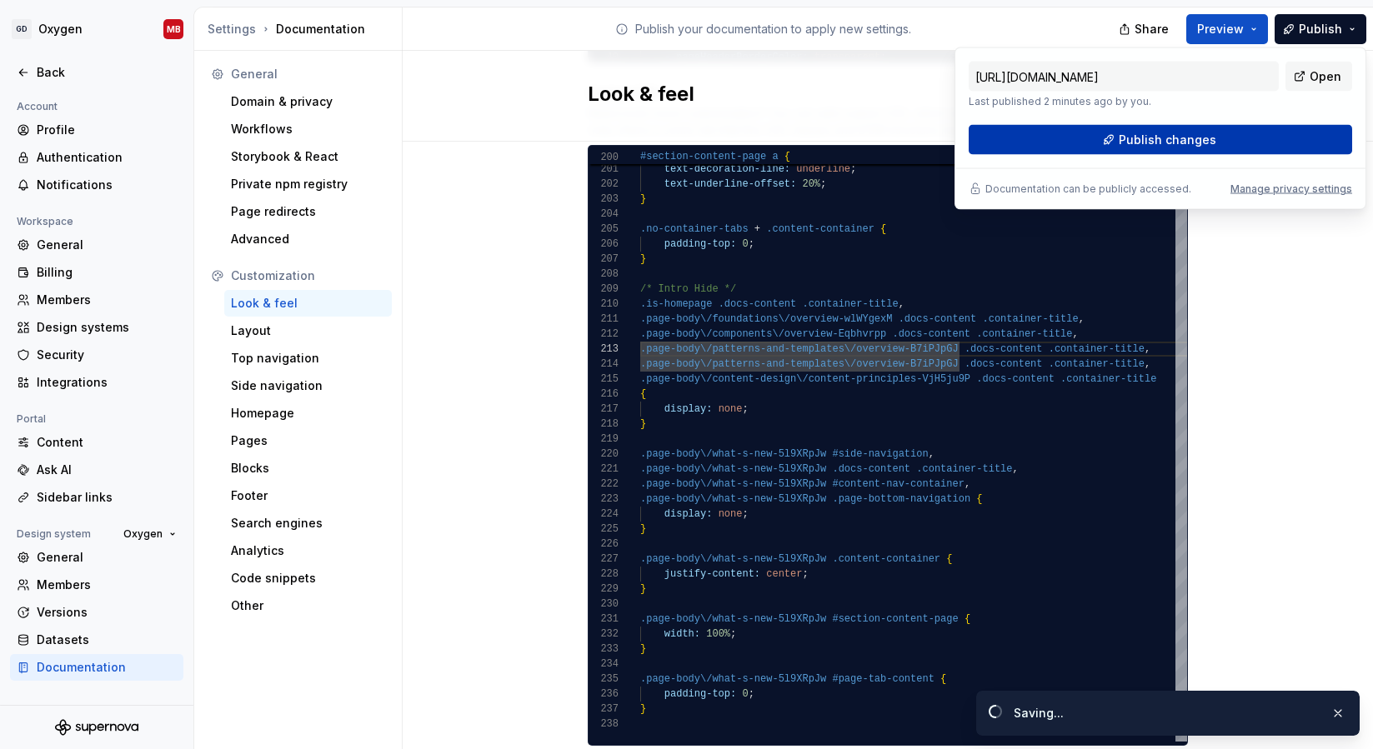
click at [1120, 149] on button "Publish changes" at bounding box center [1160, 140] width 383 height 30
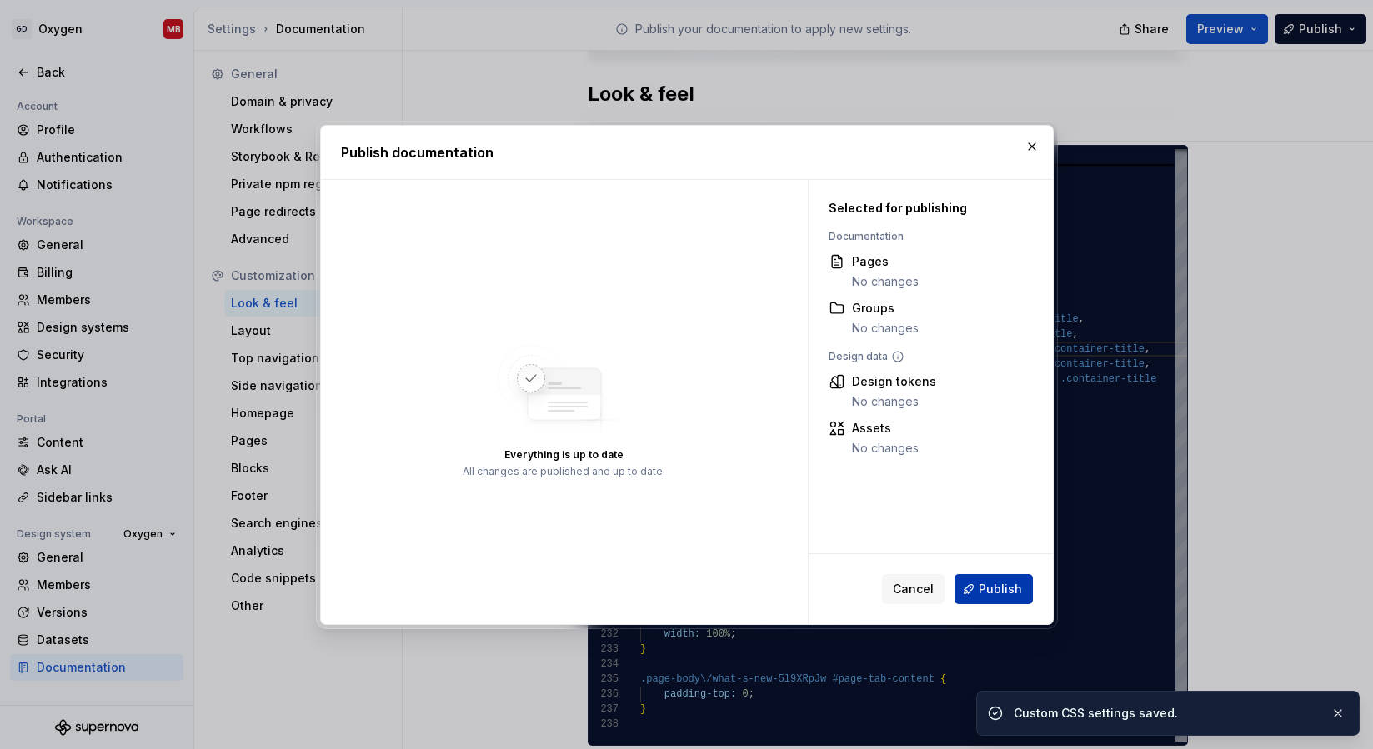
click at [1010, 585] on span "Publish" at bounding box center [1000, 589] width 43 height 17
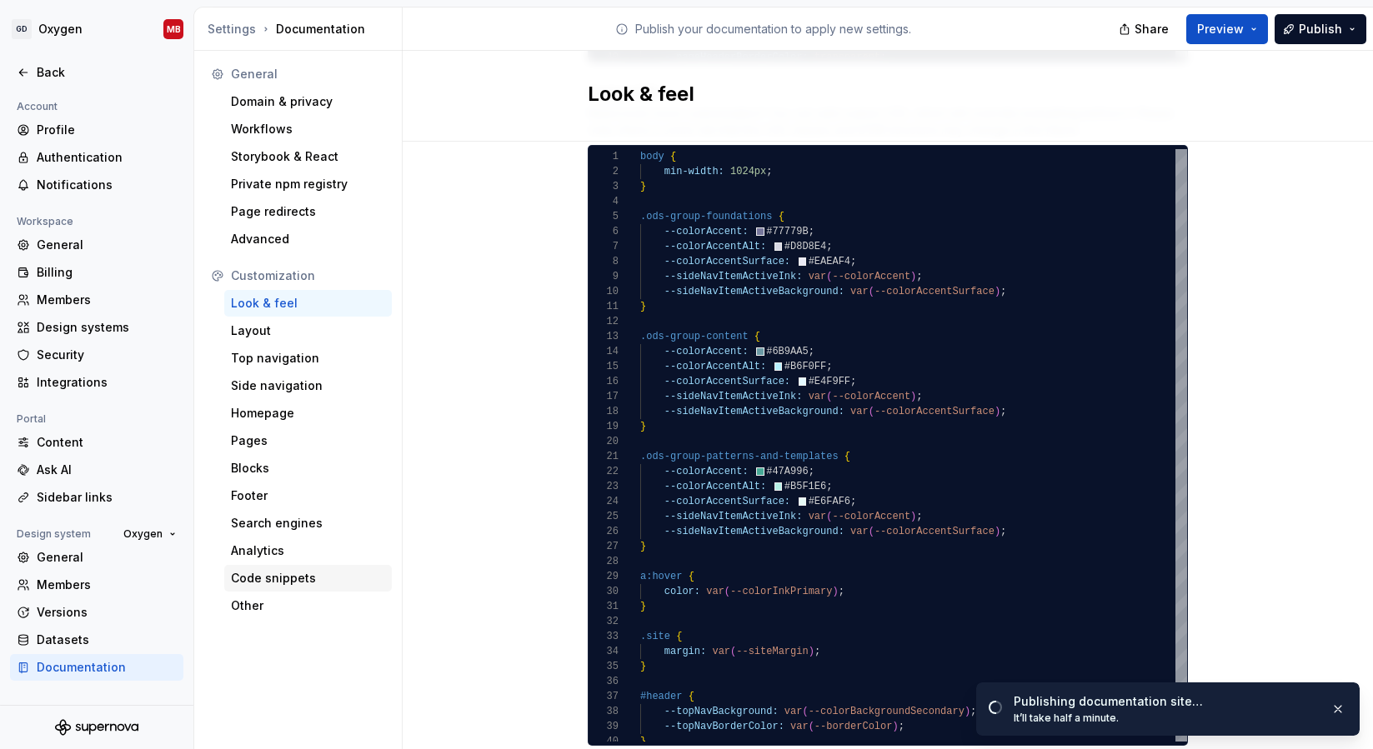
click at [263, 575] on div "Code snippets" at bounding box center [308, 578] width 154 height 17
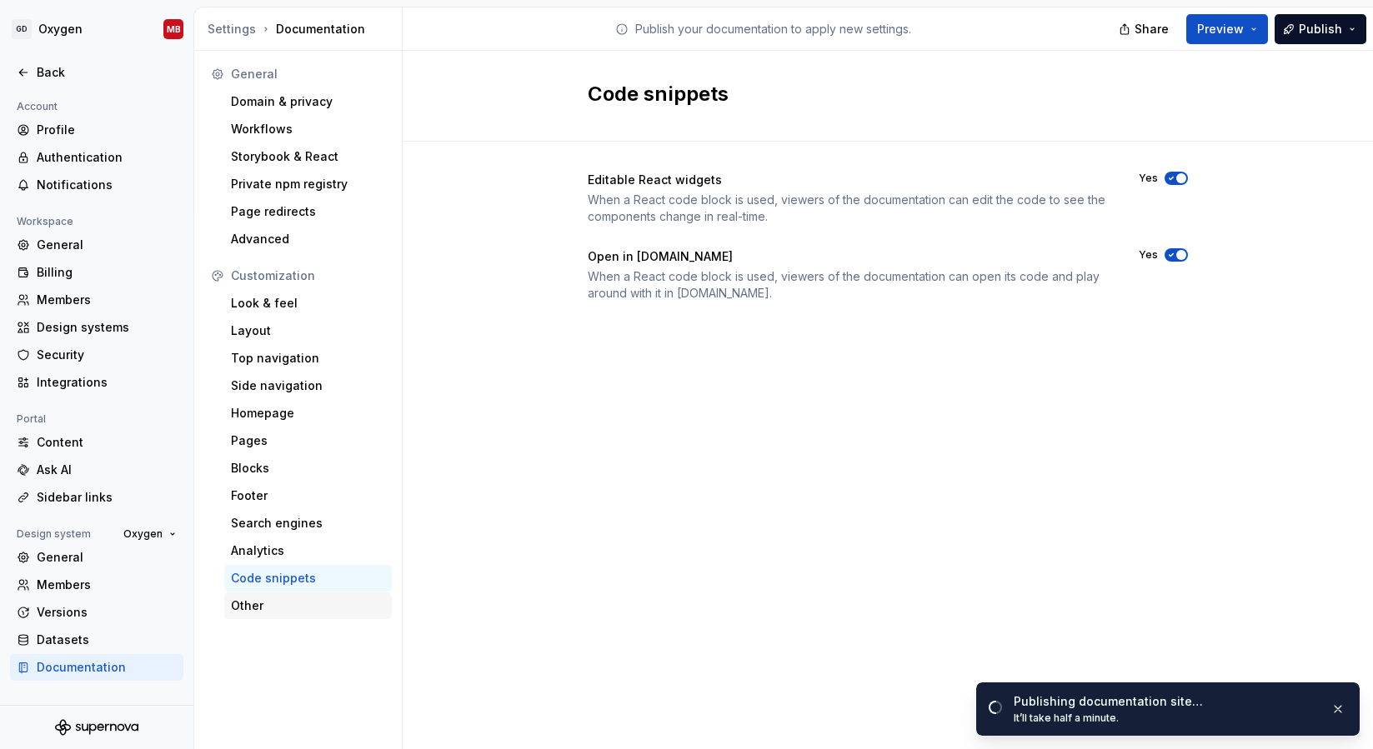
click at [260, 600] on div "Other" at bounding box center [308, 606] width 154 height 17
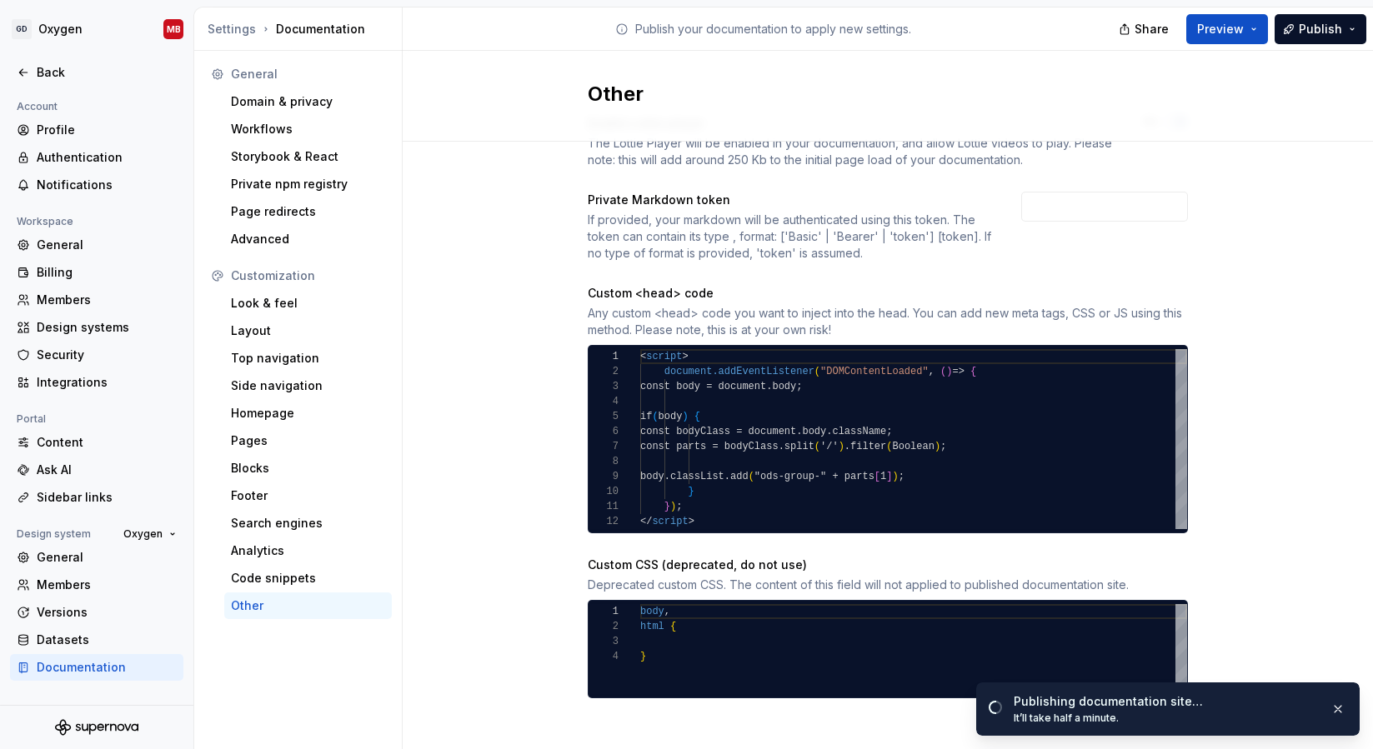
scroll to position [62, 0]
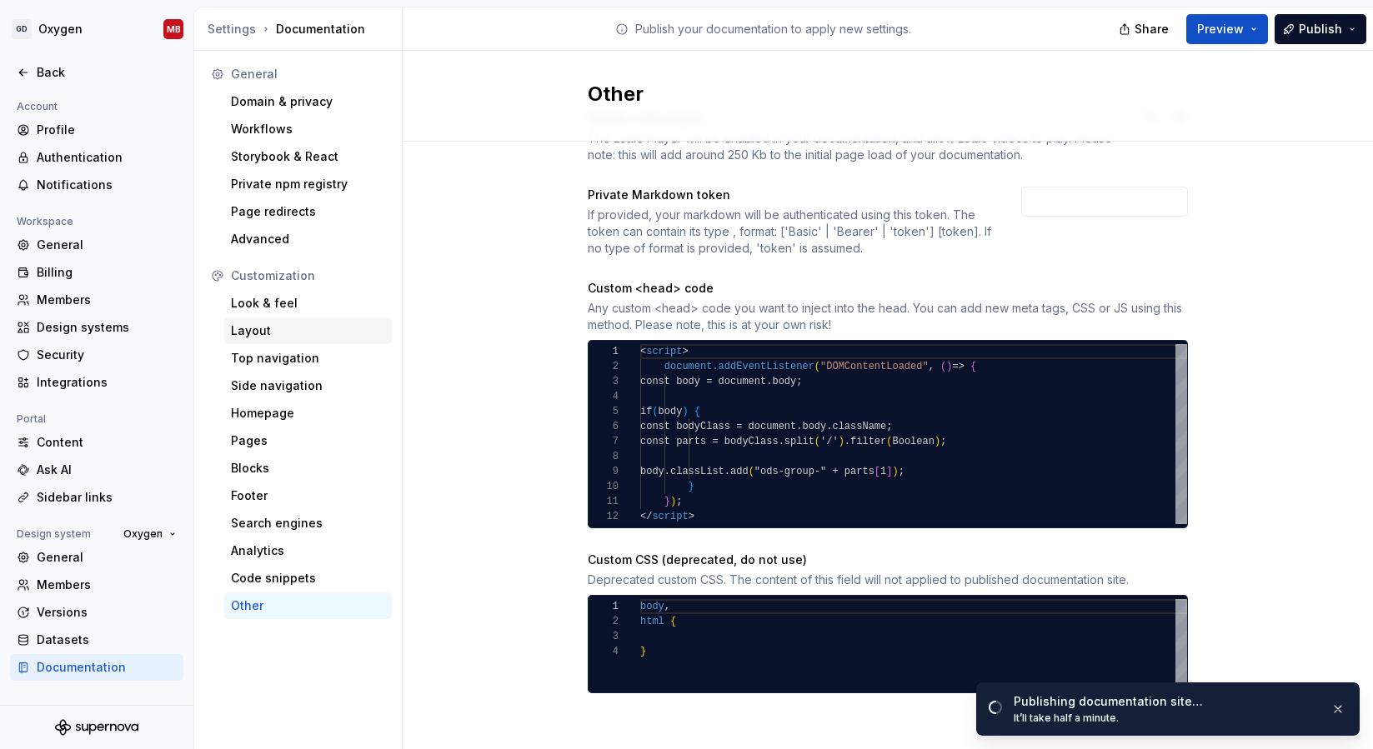
click at [281, 318] on div "Layout" at bounding box center [308, 331] width 168 height 27
click at [281, 308] on div "Look & feel" at bounding box center [308, 303] width 154 height 17
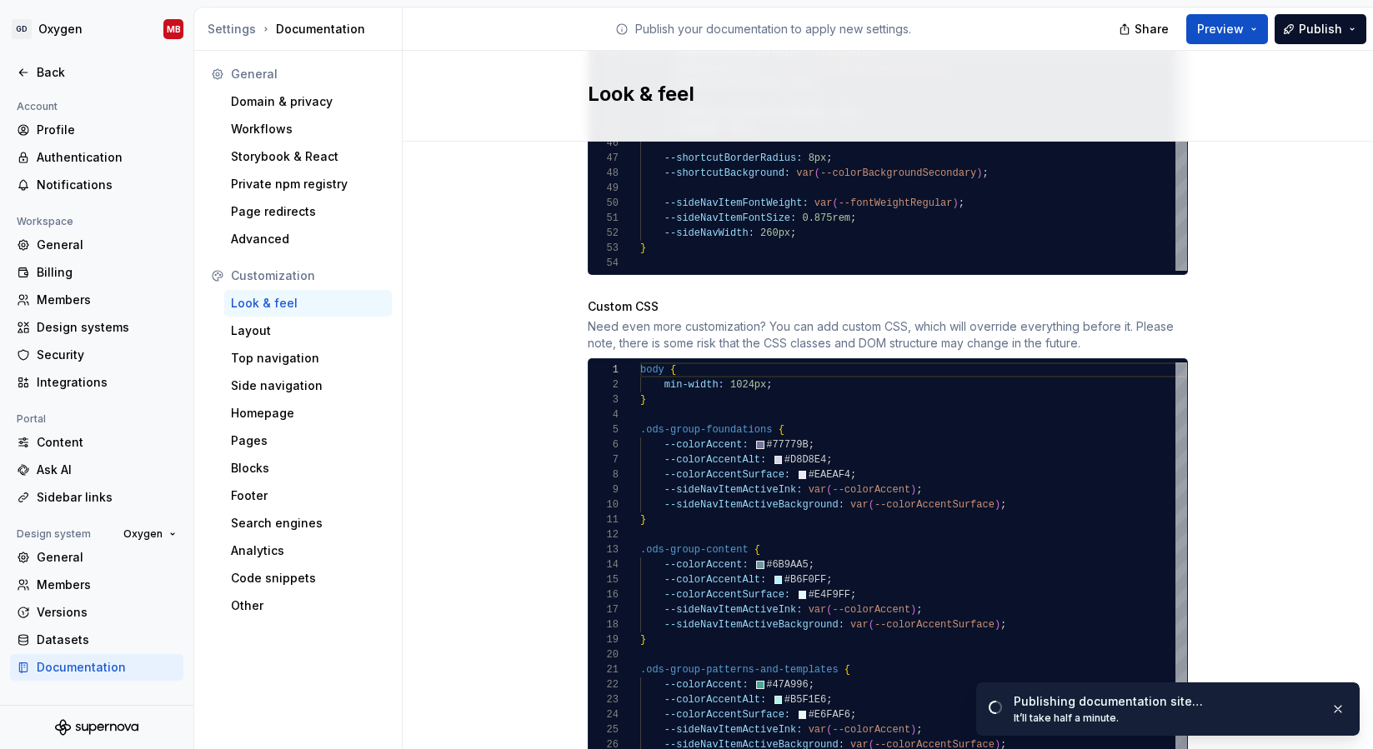
scroll to position [1420, 0]
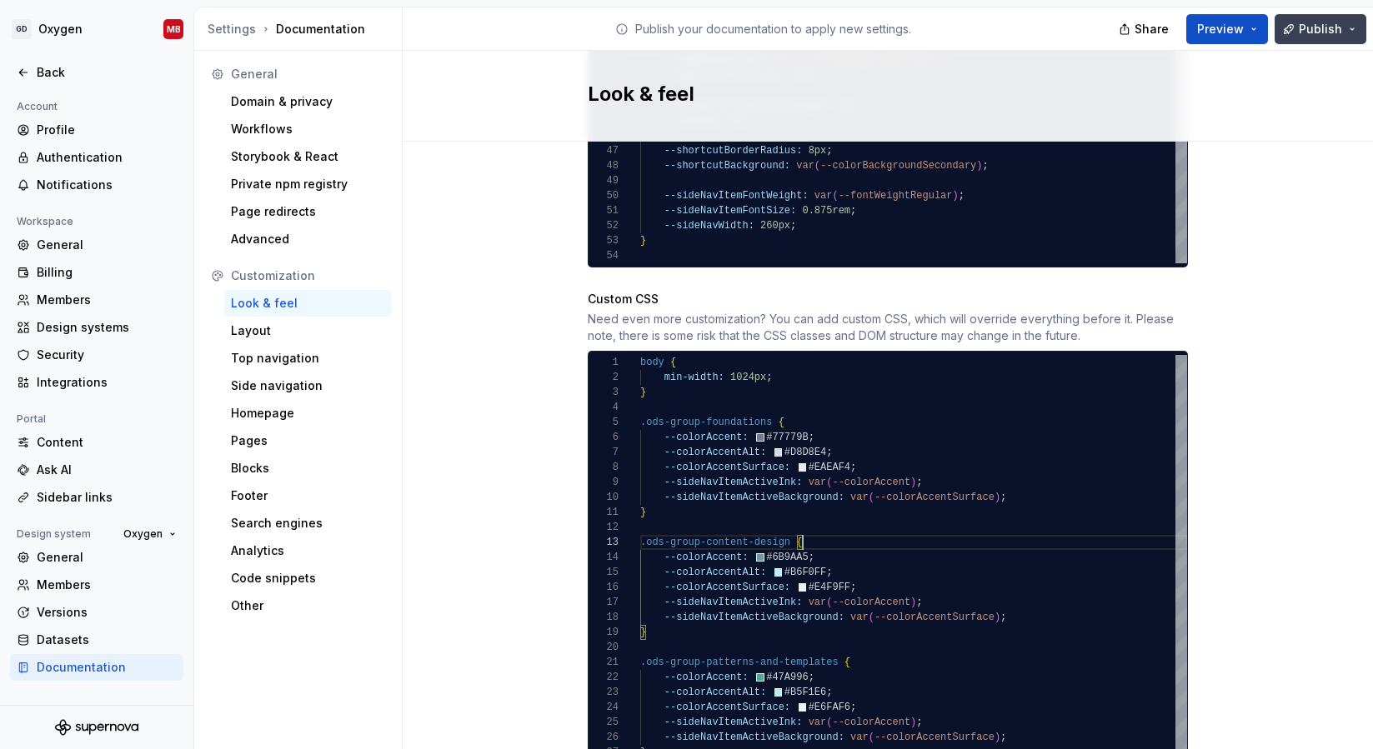
type textarea "**********"
click at [1307, 18] on button "Publish" at bounding box center [1321, 29] width 92 height 30
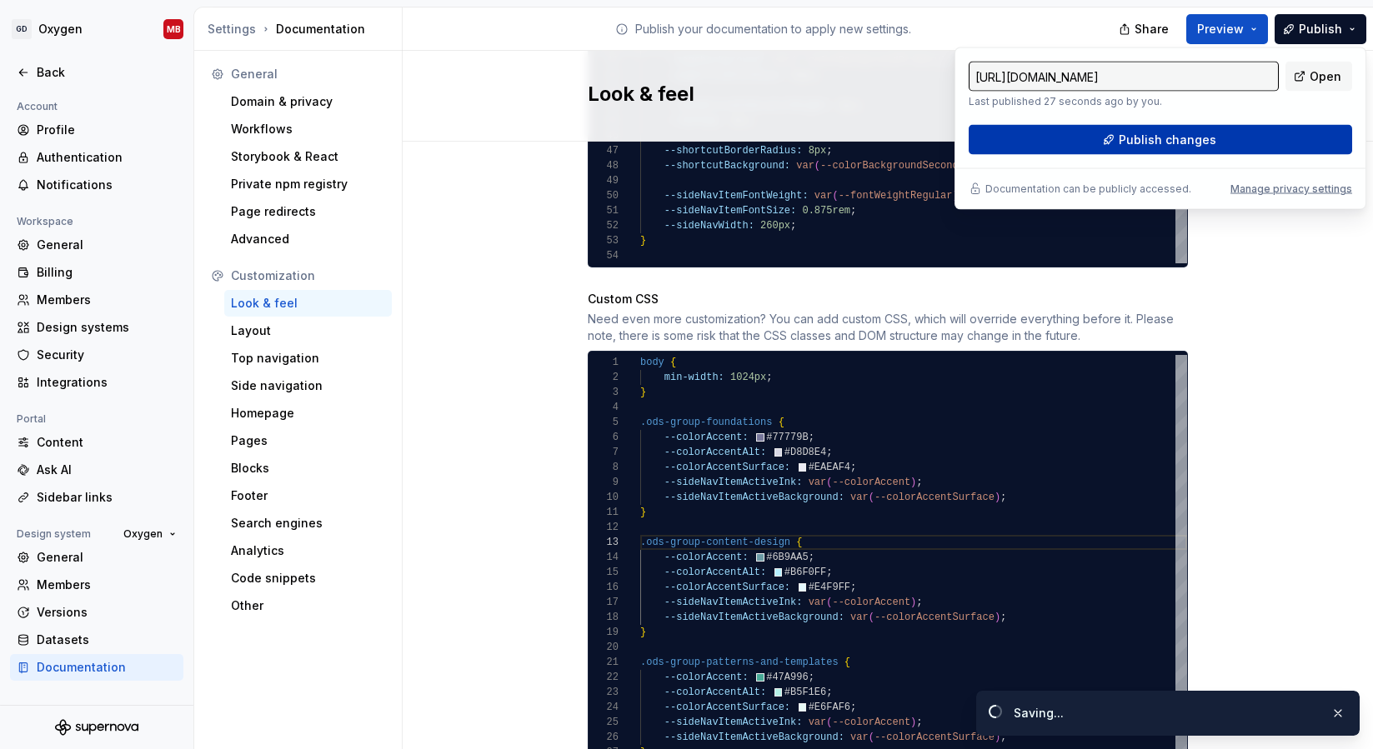
click at [1151, 133] on span "Publish changes" at bounding box center [1168, 140] width 98 height 17
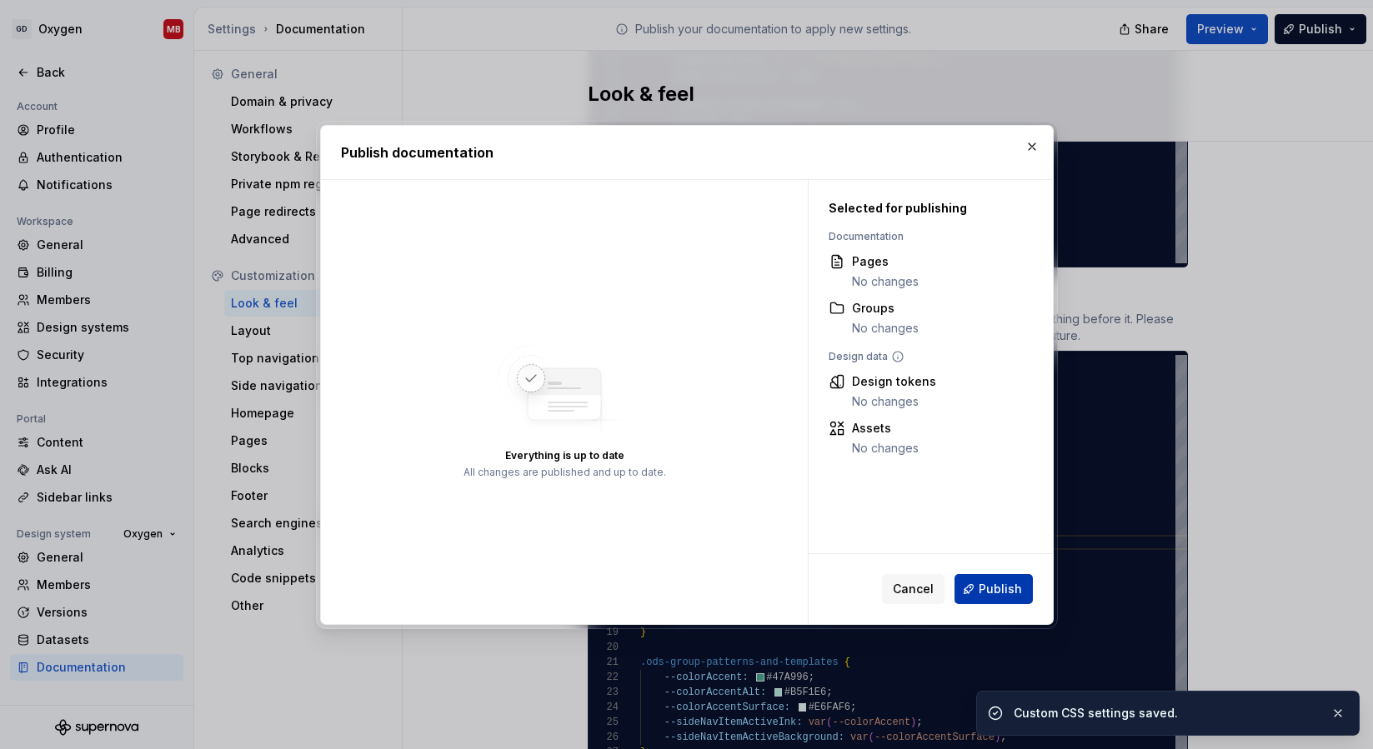
click at [1004, 592] on span "Publish" at bounding box center [1000, 589] width 43 height 17
